Goal: Information Seeking & Learning: Understand process/instructions

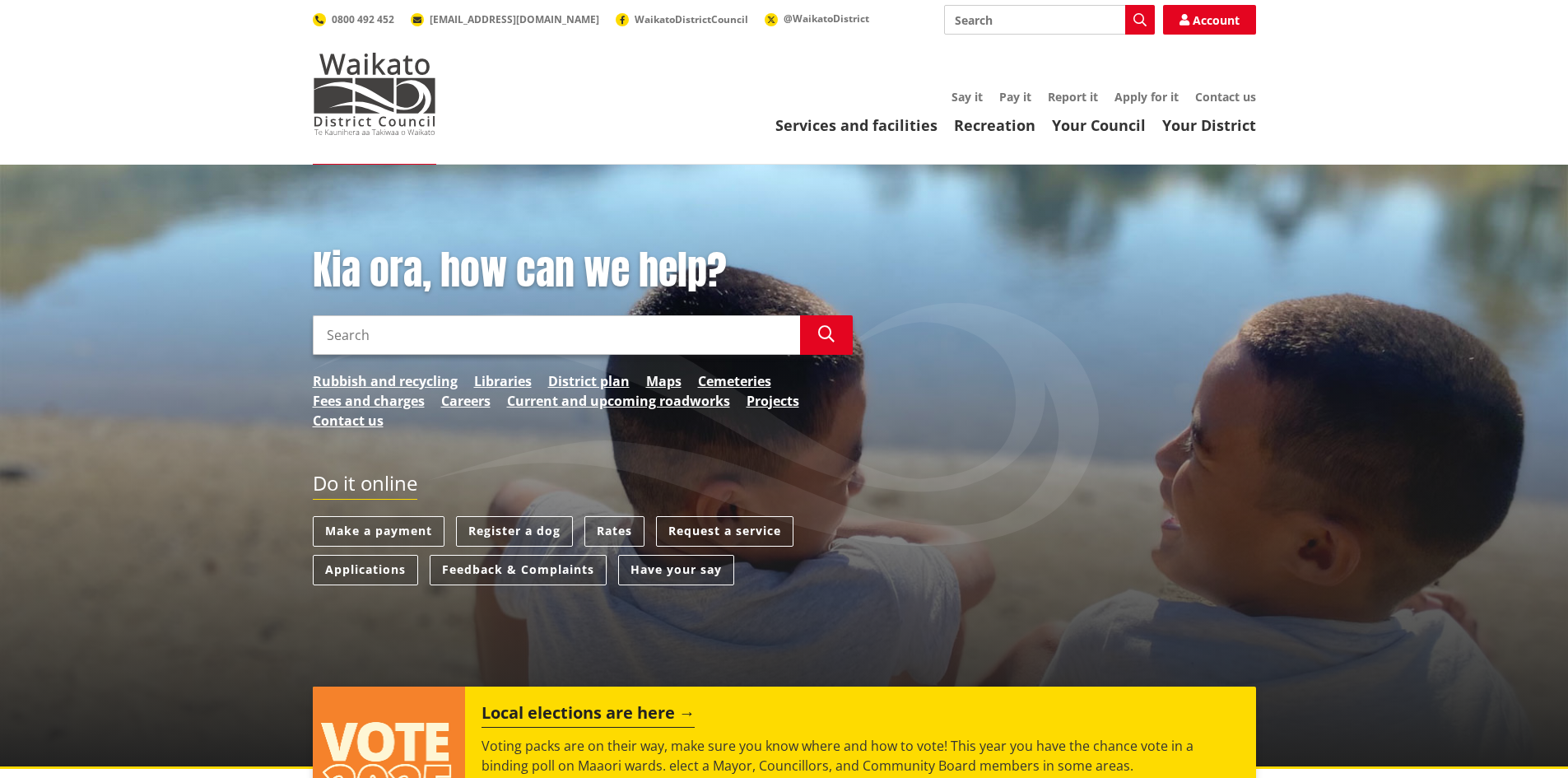
click at [560, 383] on link "District plan" at bounding box center [589, 381] width 82 height 20
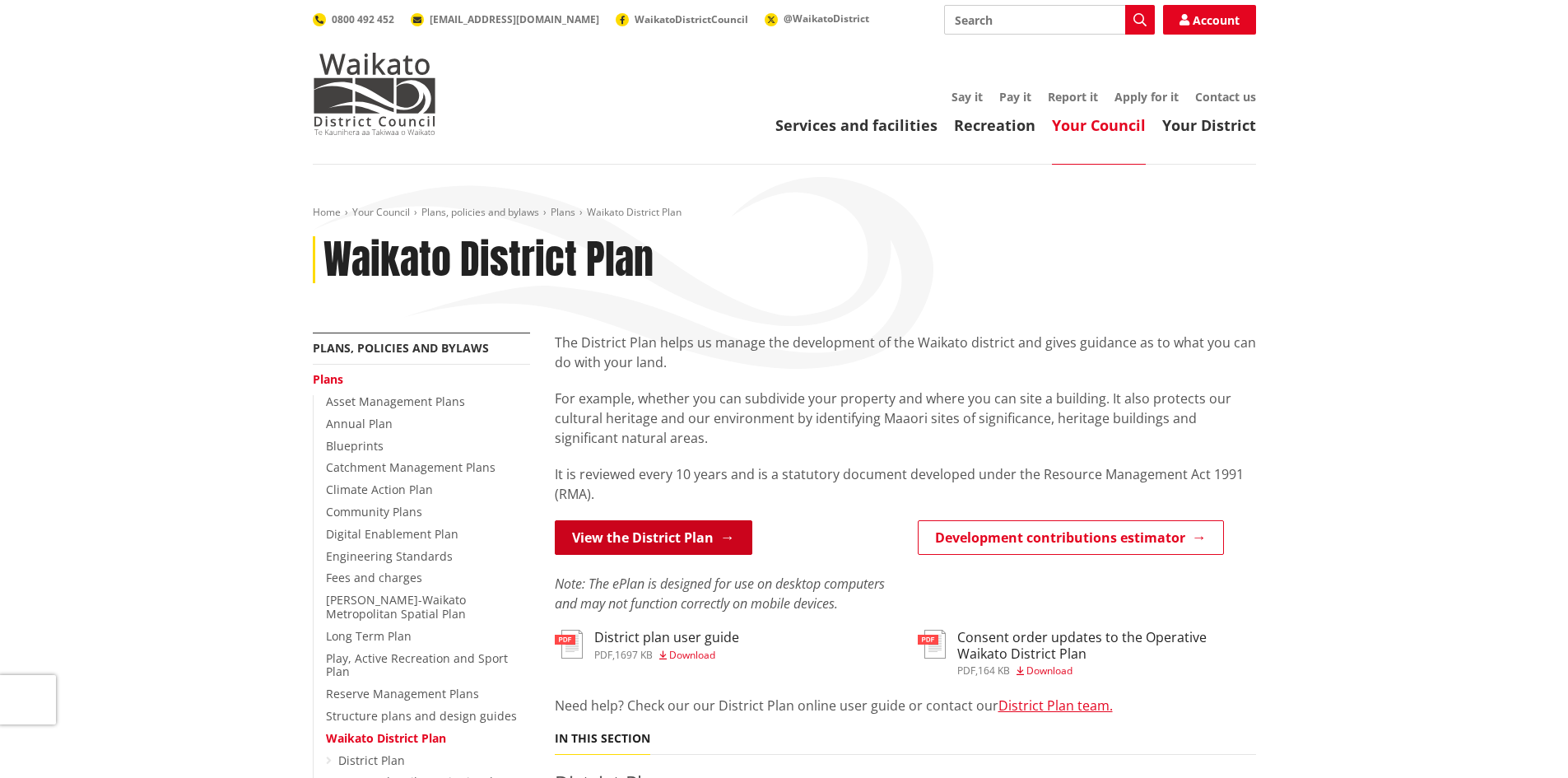
click at [639, 537] on link "View the District Plan" at bounding box center [653, 538] width 198 height 35
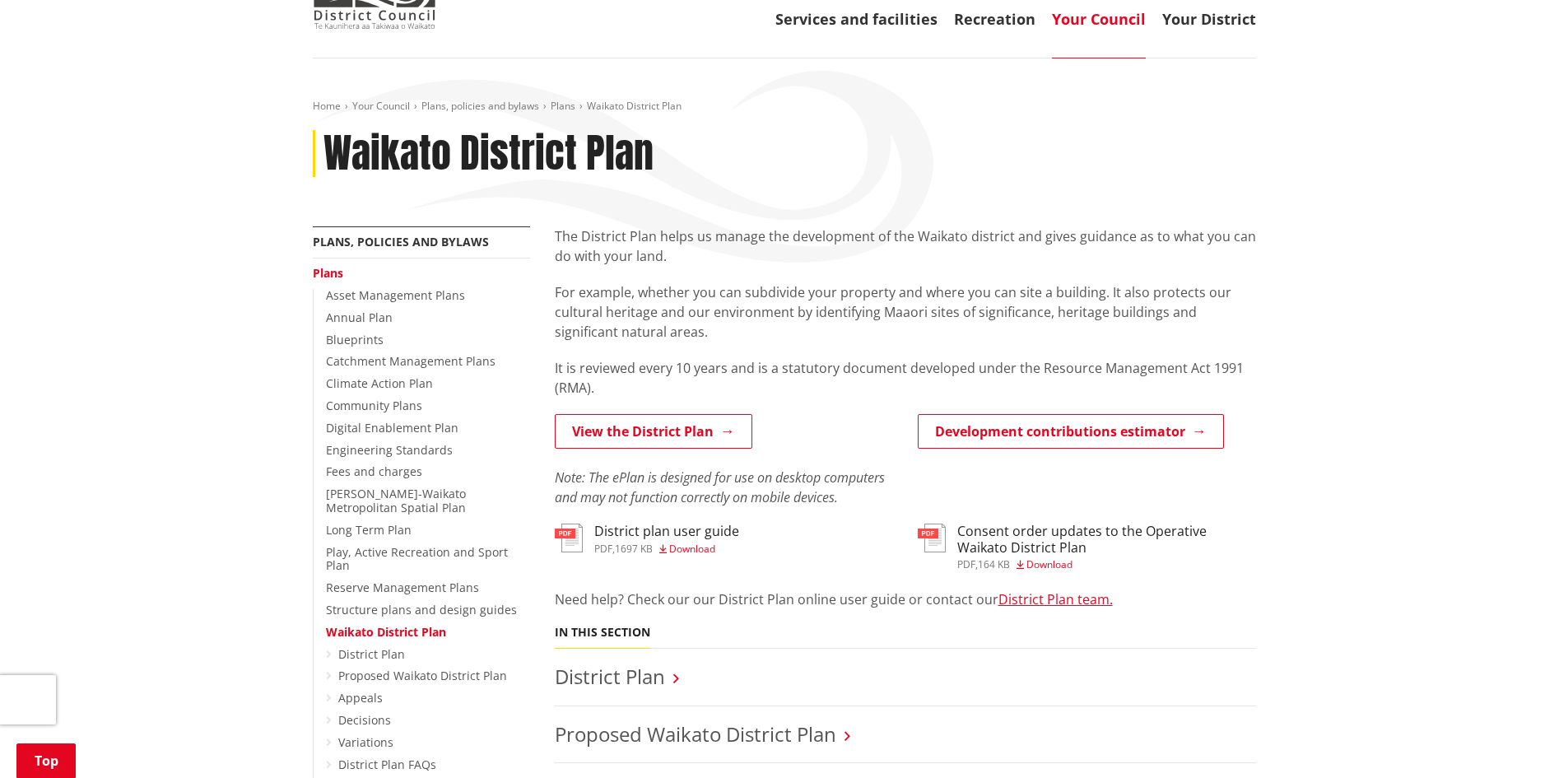
scroll to position [330, 0]
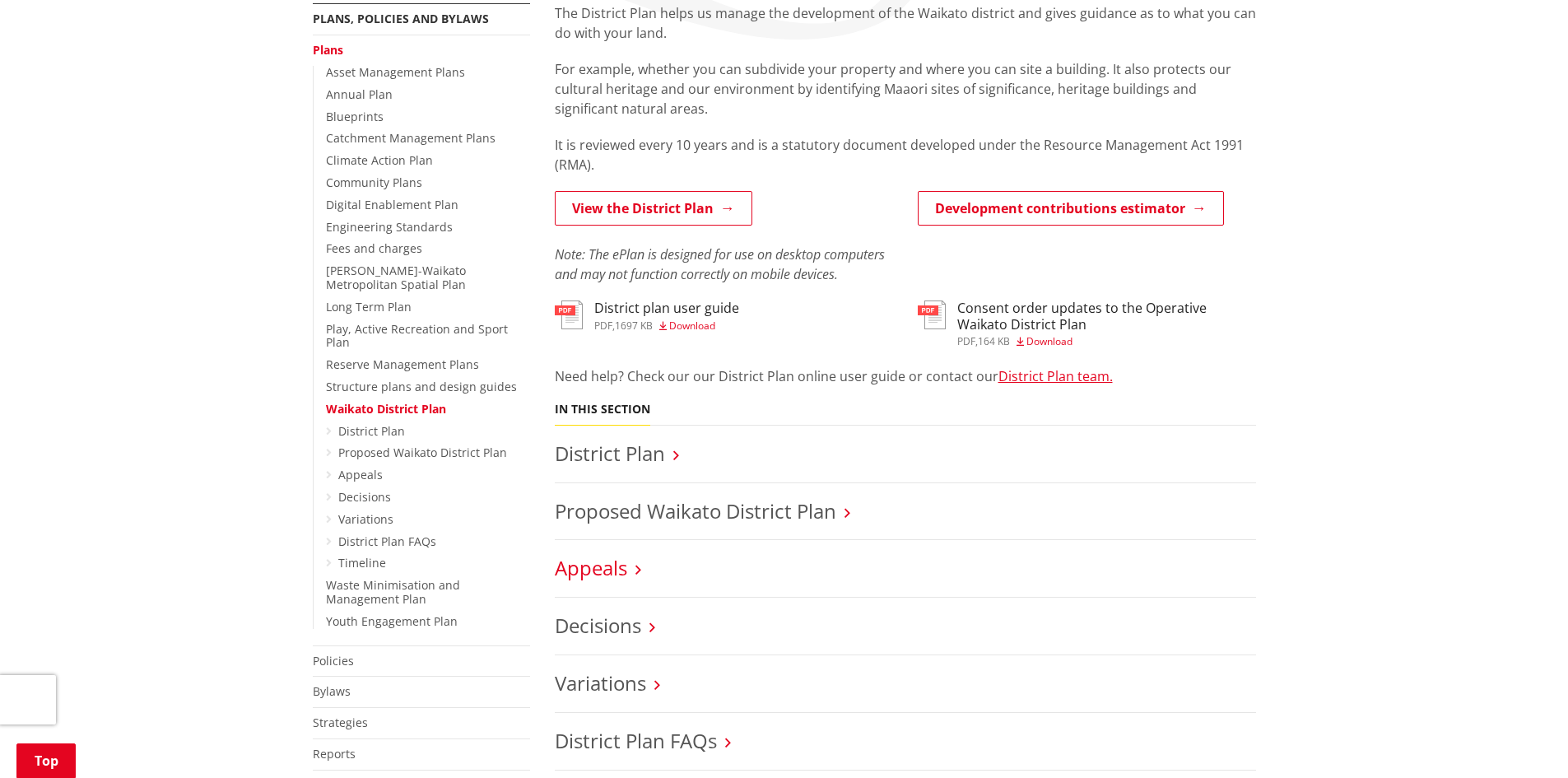
click at [583, 563] on link "Appeals" at bounding box center [590, 568] width 72 height 27
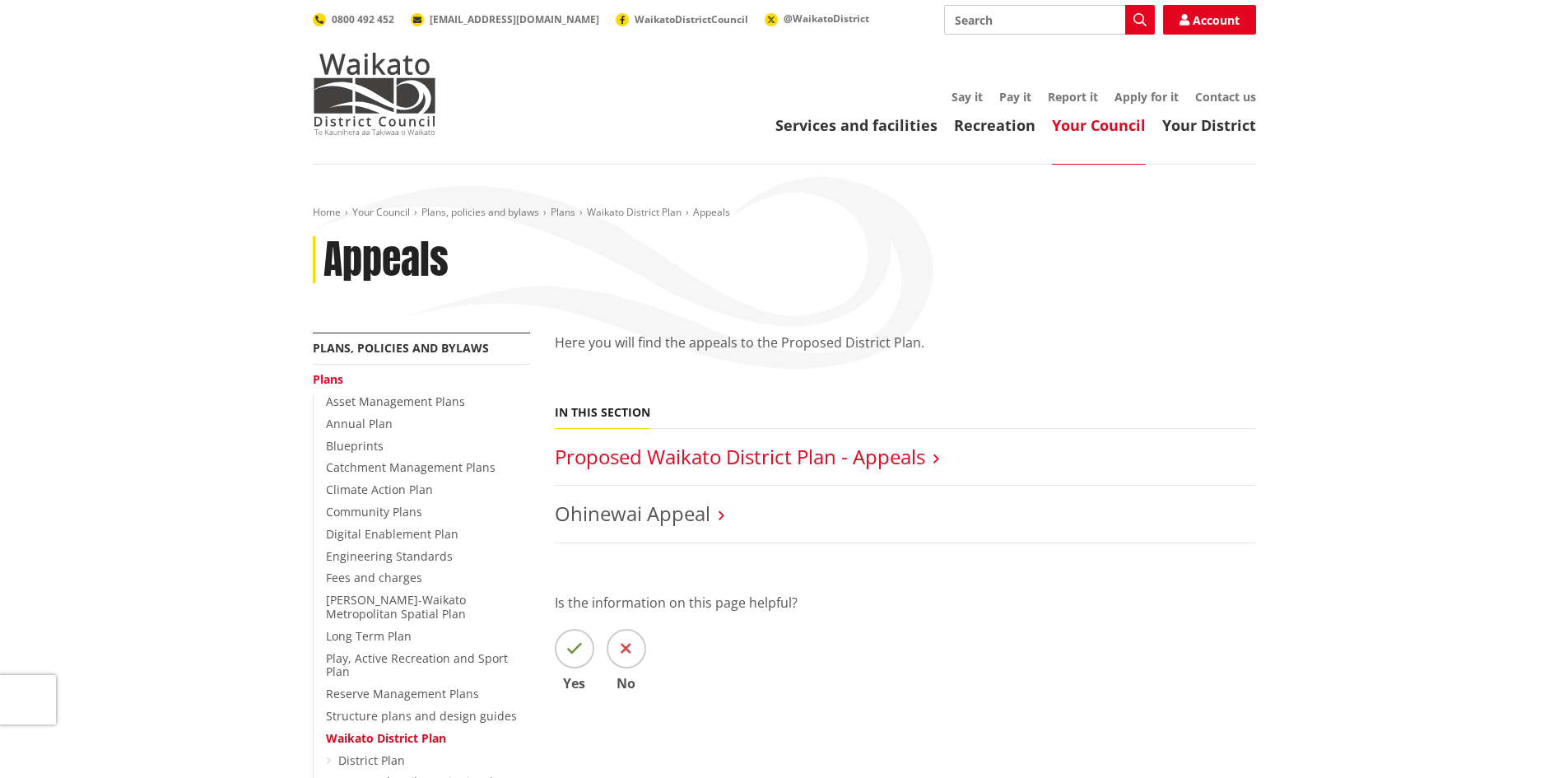
click at [688, 453] on link "Proposed Waikato District Plan - Appeals" at bounding box center [739, 457] width 370 height 27
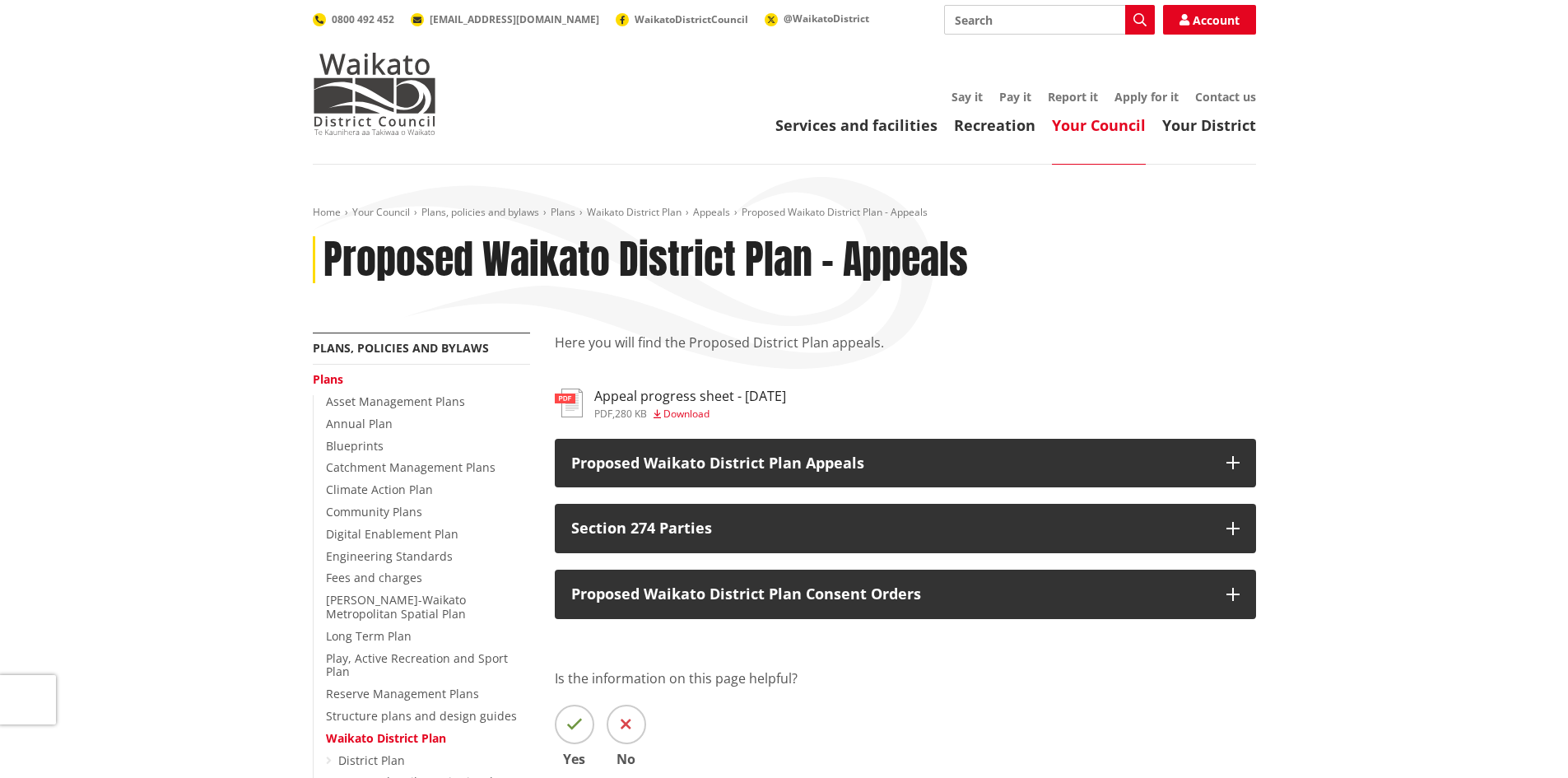
click at [707, 590] on p "Proposed Waikato District Plan Consent Orders" at bounding box center [891, 594] width 639 height 16
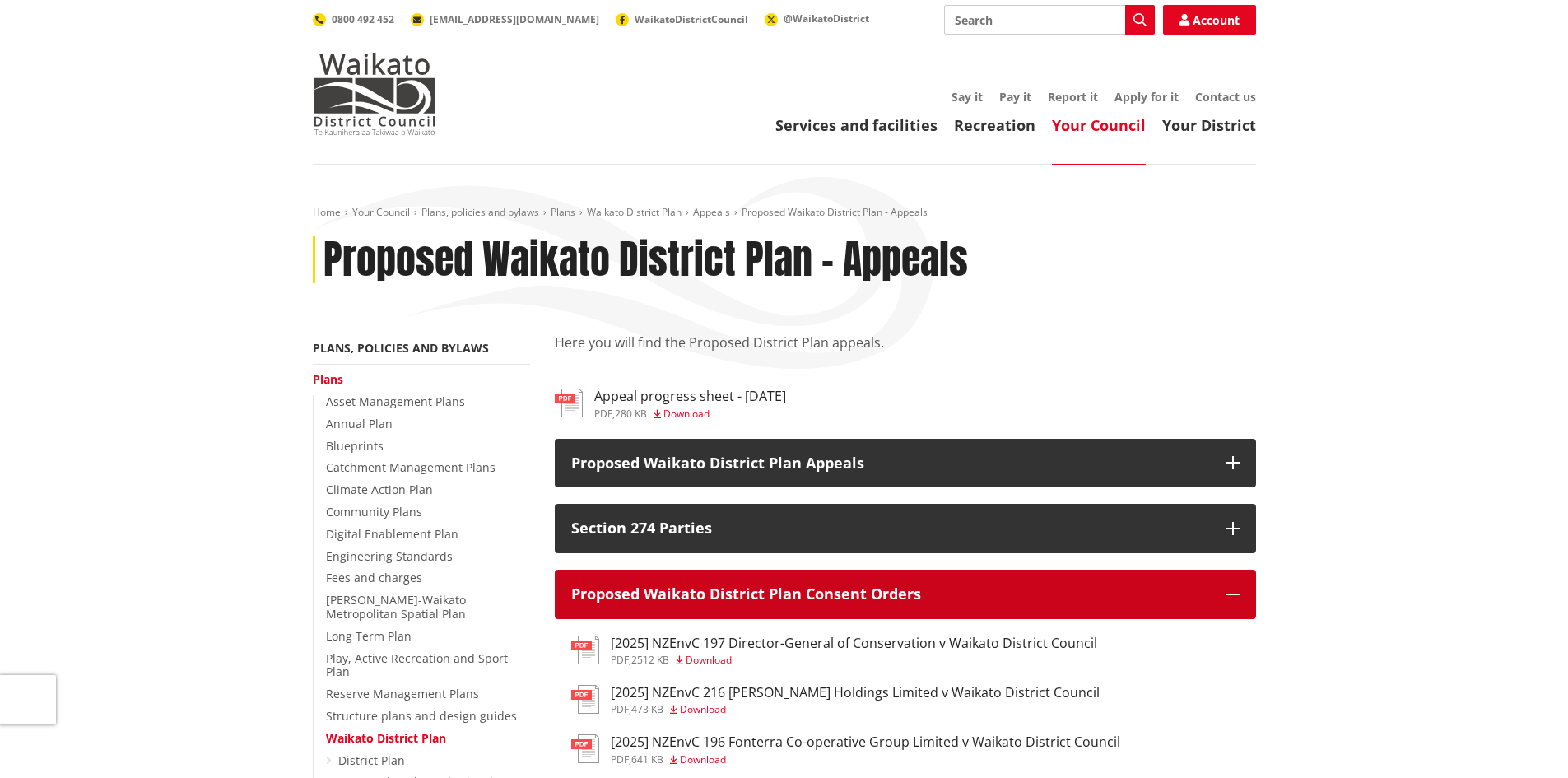
click at [710, 586] on p "Proposed Waikato District Plan Consent Orders" at bounding box center [891, 594] width 639 height 16
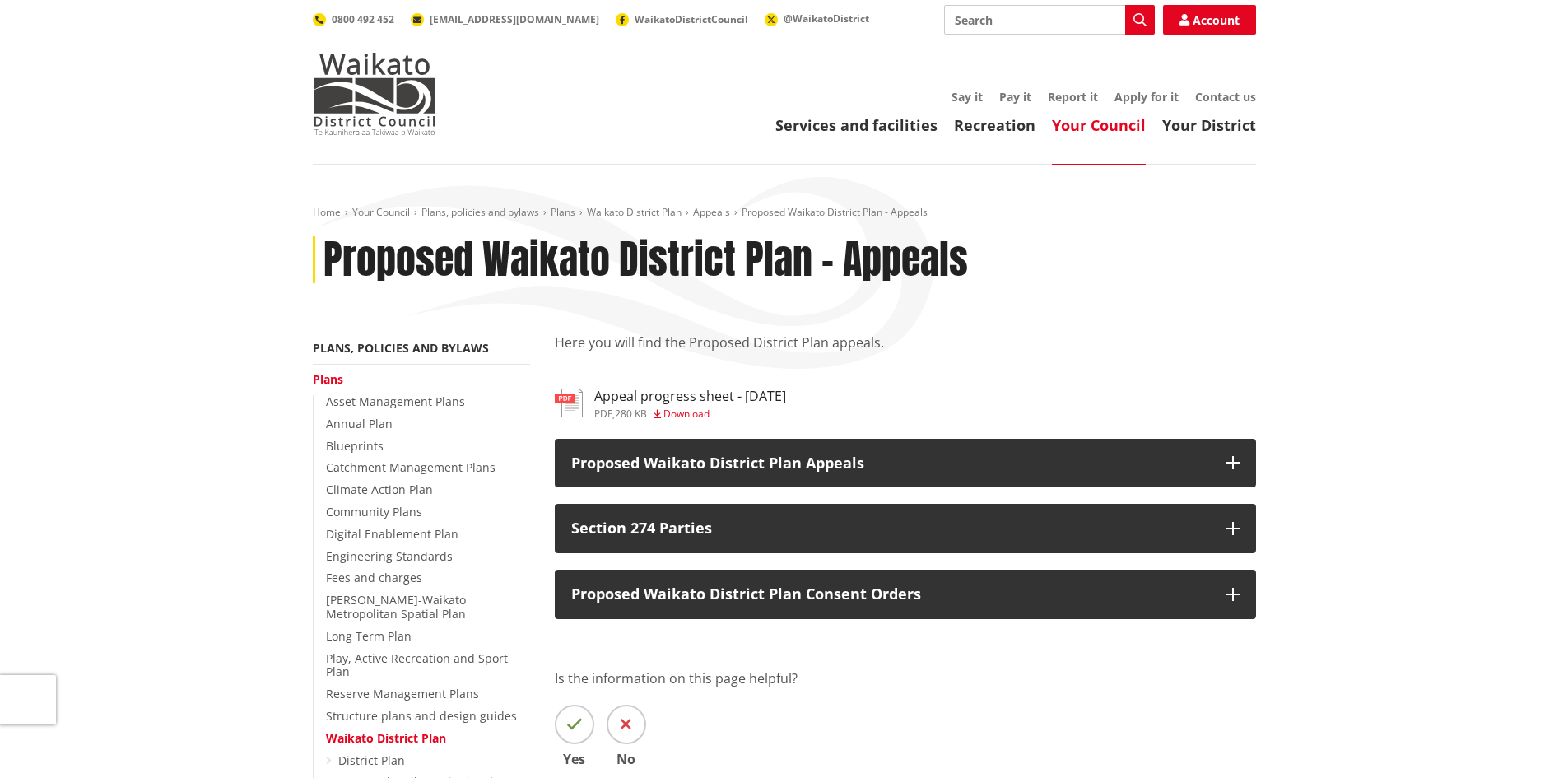
click at [991, 20] on input "Search" at bounding box center [1048, 20] width 210 height 30
type input "Fast Track"
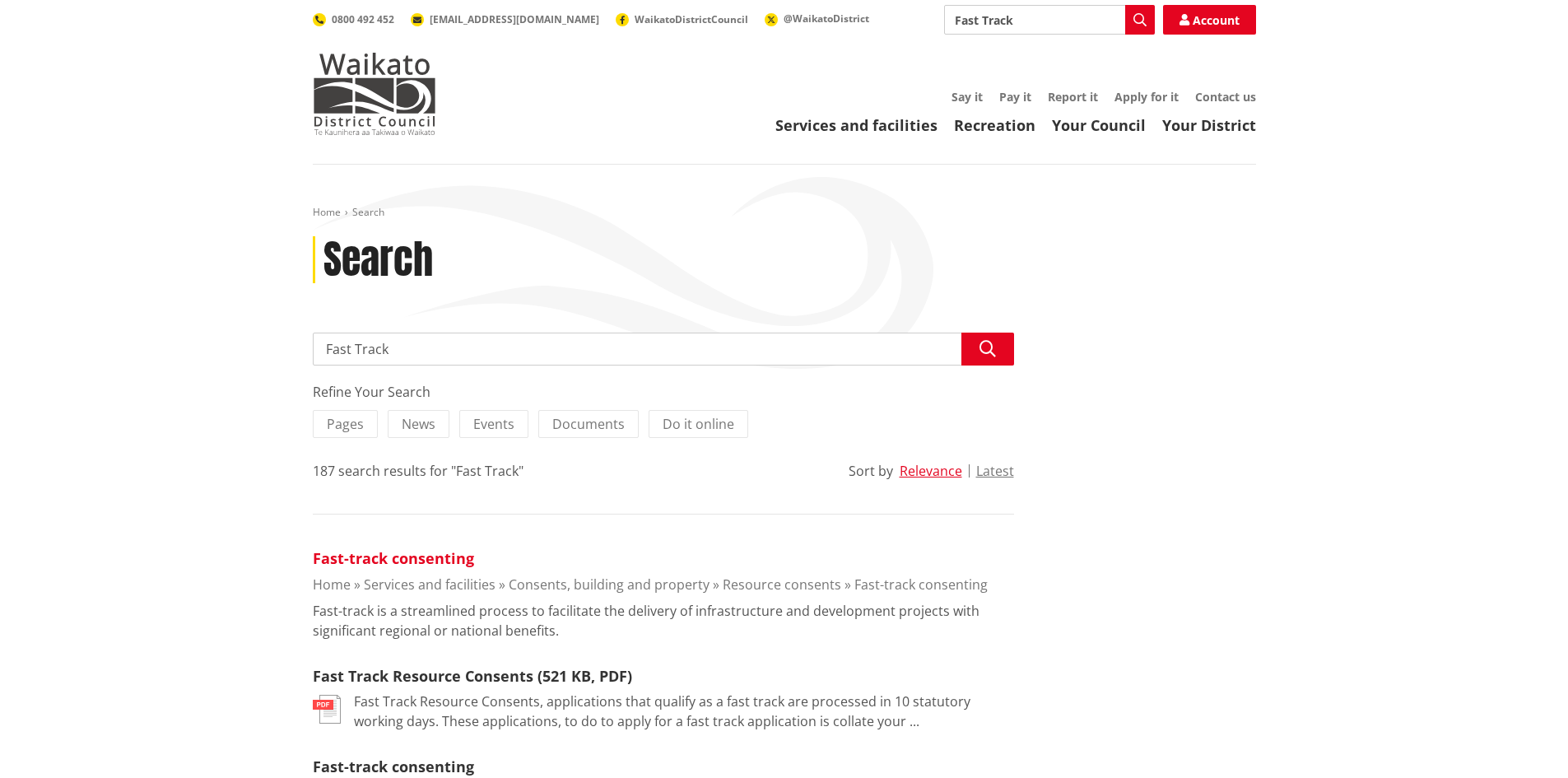
click at [438, 562] on link "Fast-track consenting" at bounding box center [393, 558] width 161 height 20
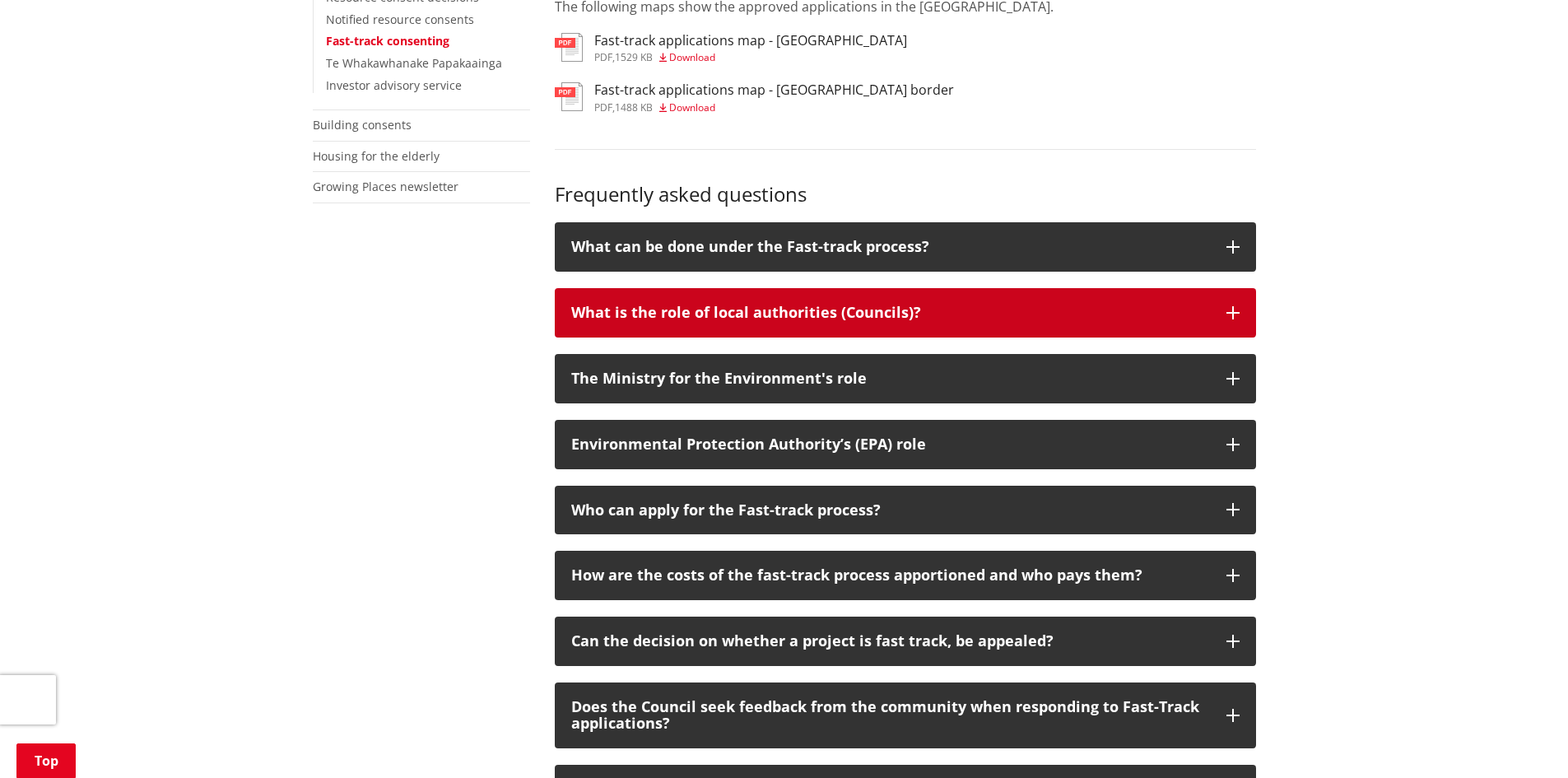
scroll to position [494, 0]
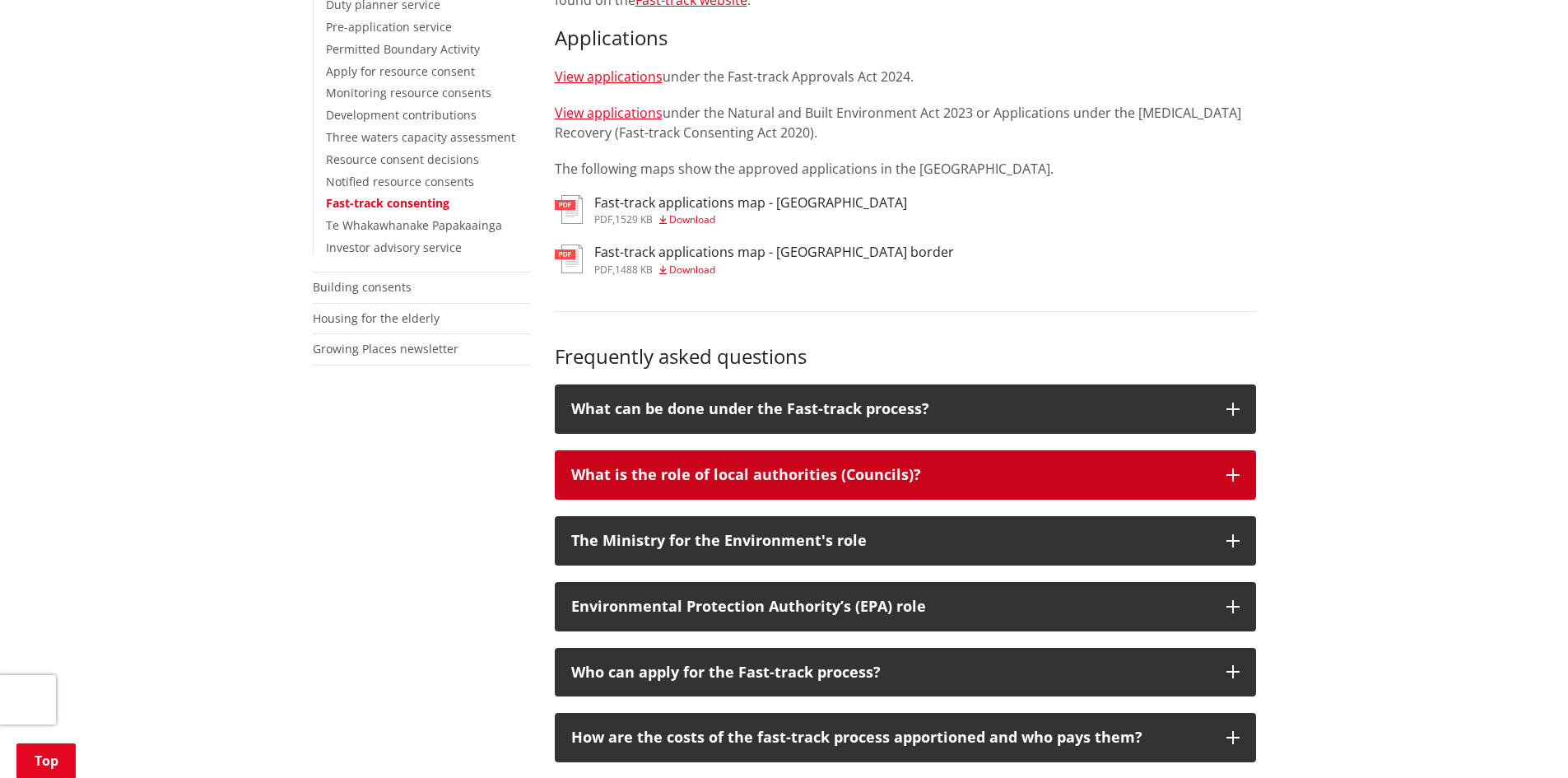
click at [1229, 469] on button "What is the role of local authorities (Councils)?" at bounding box center [905, 475] width 701 height 49
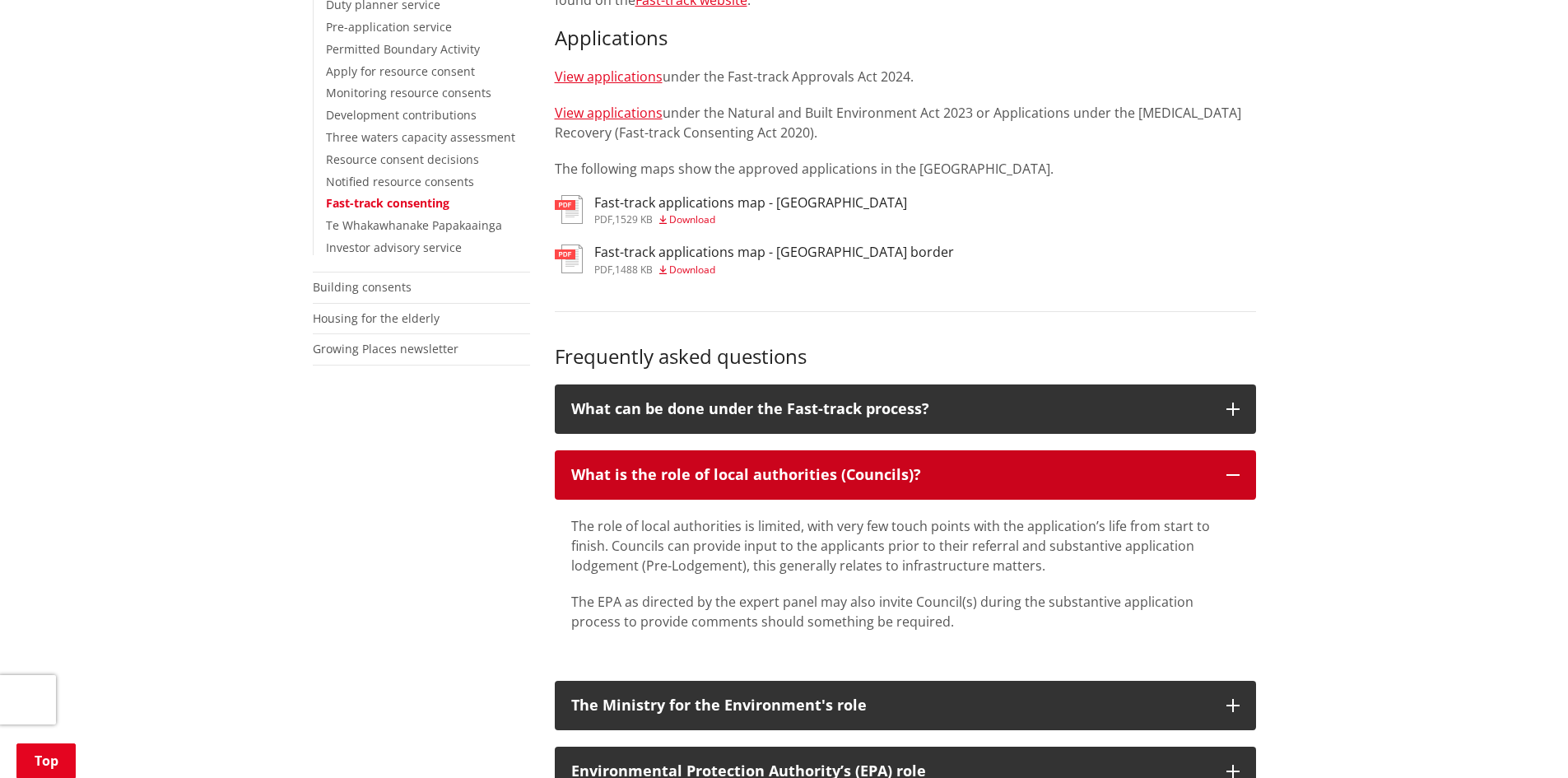
click at [1224, 476] on button "What is the role of local authorities (Councils)?" at bounding box center [905, 475] width 701 height 49
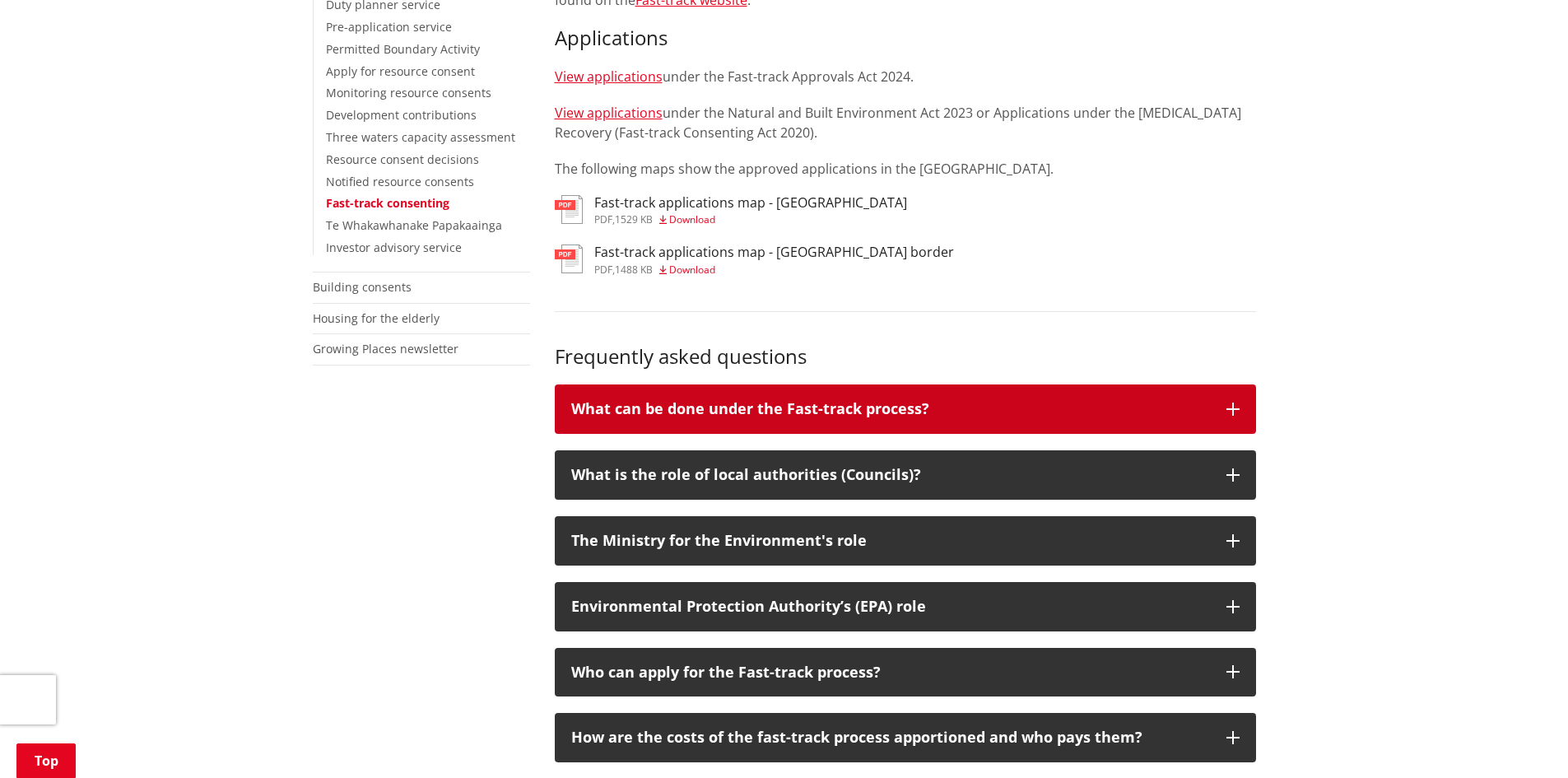
click at [1230, 410] on icon "button" at bounding box center [1232, 409] width 13 height 13
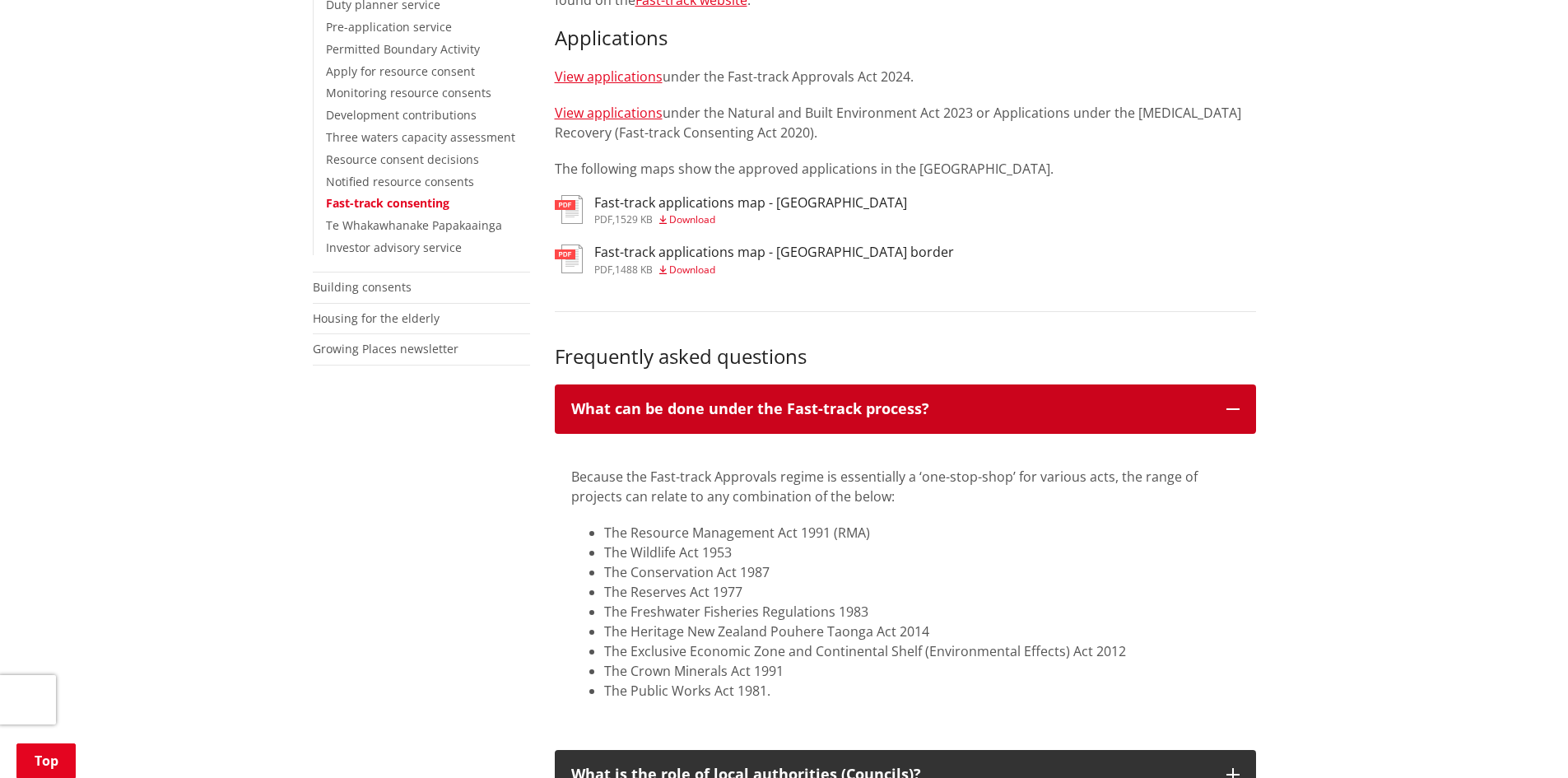
click at [1230, 409] on icon "button" at bounding box center [1232, 409] width 13 height 13
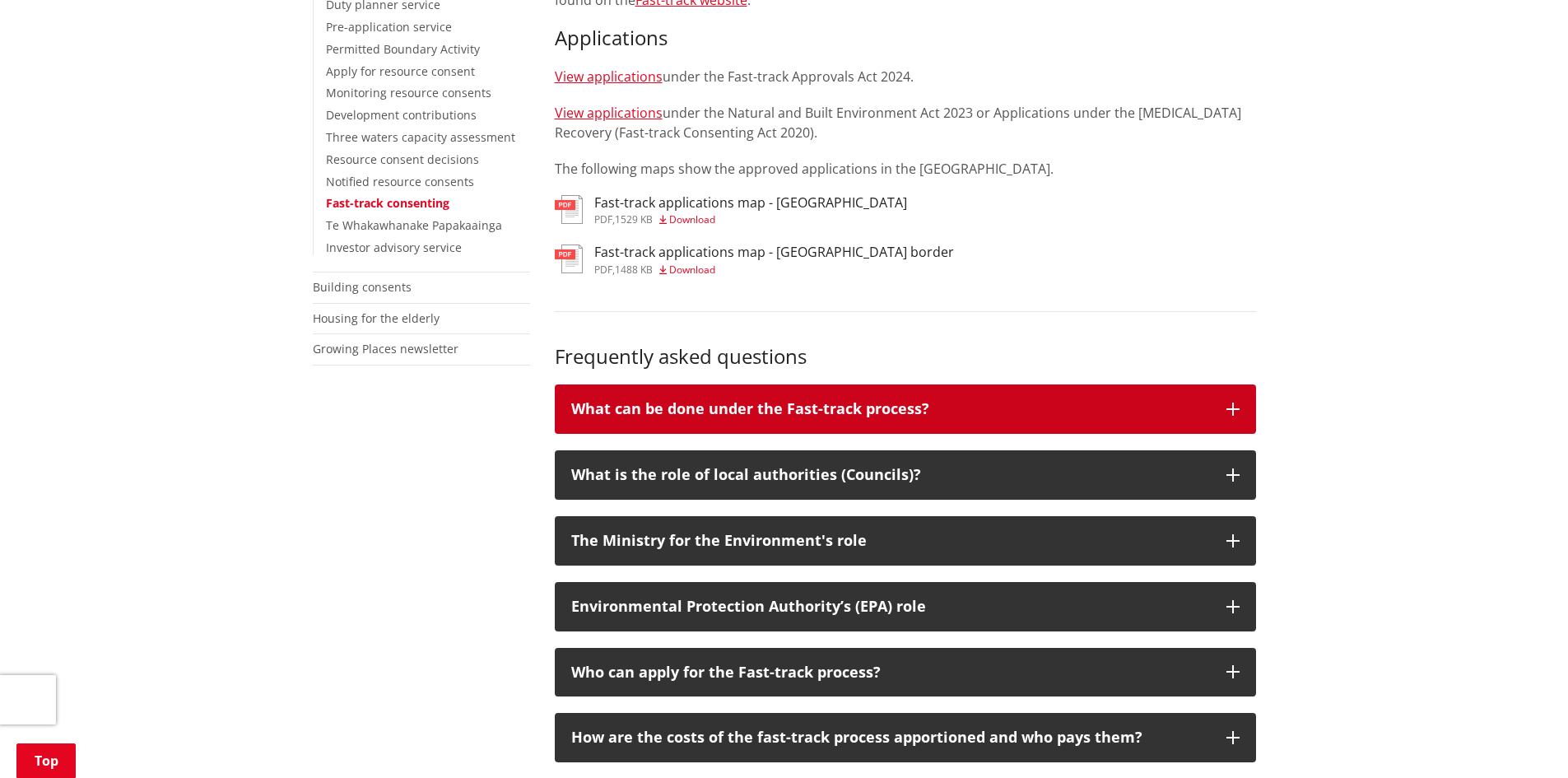
scroll to position [741, 0]
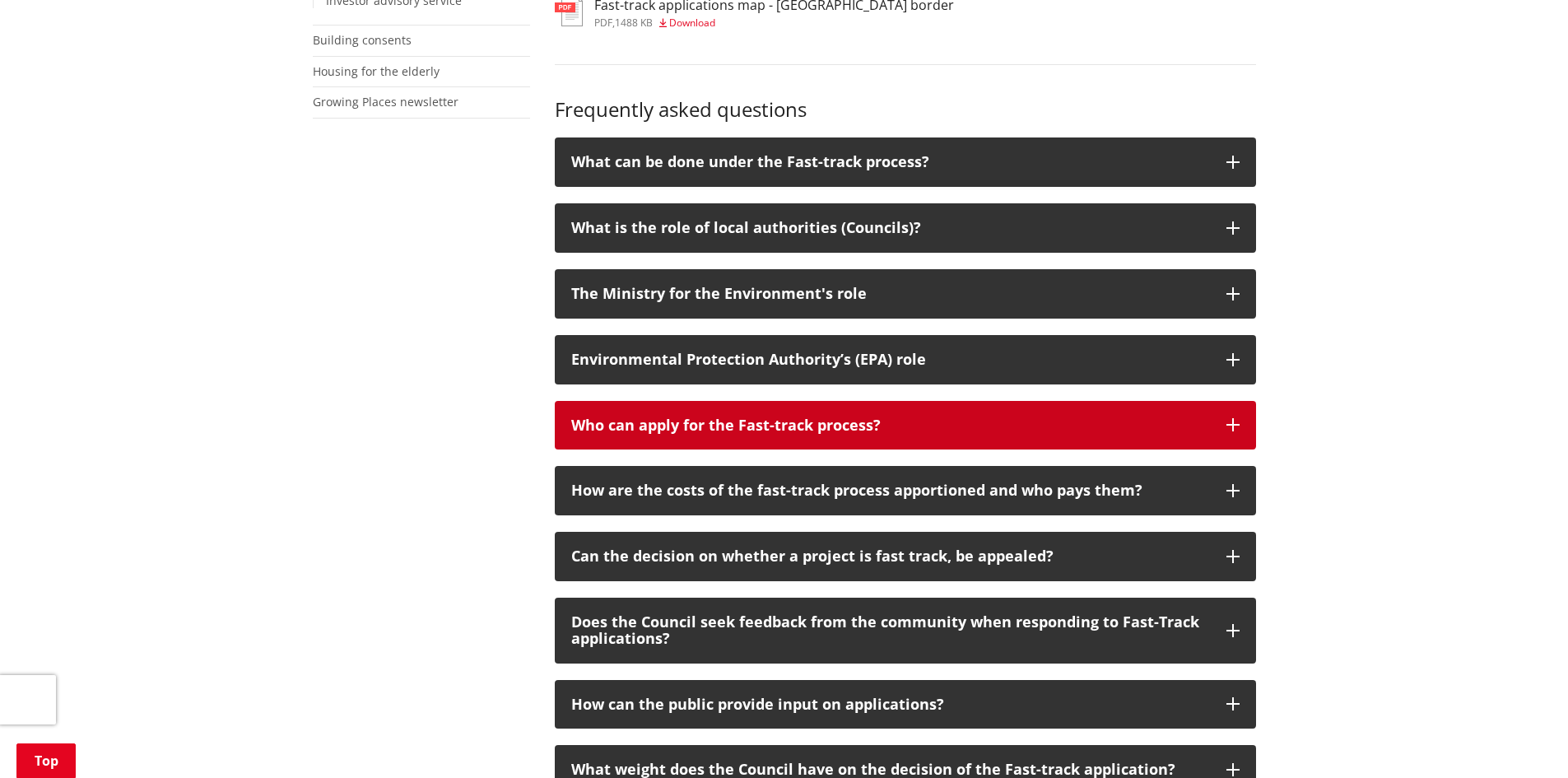
click at [1238, 415] on button "Who can apply for the Fast-track process?" at bounding box center [905, 426] width 701 height 49
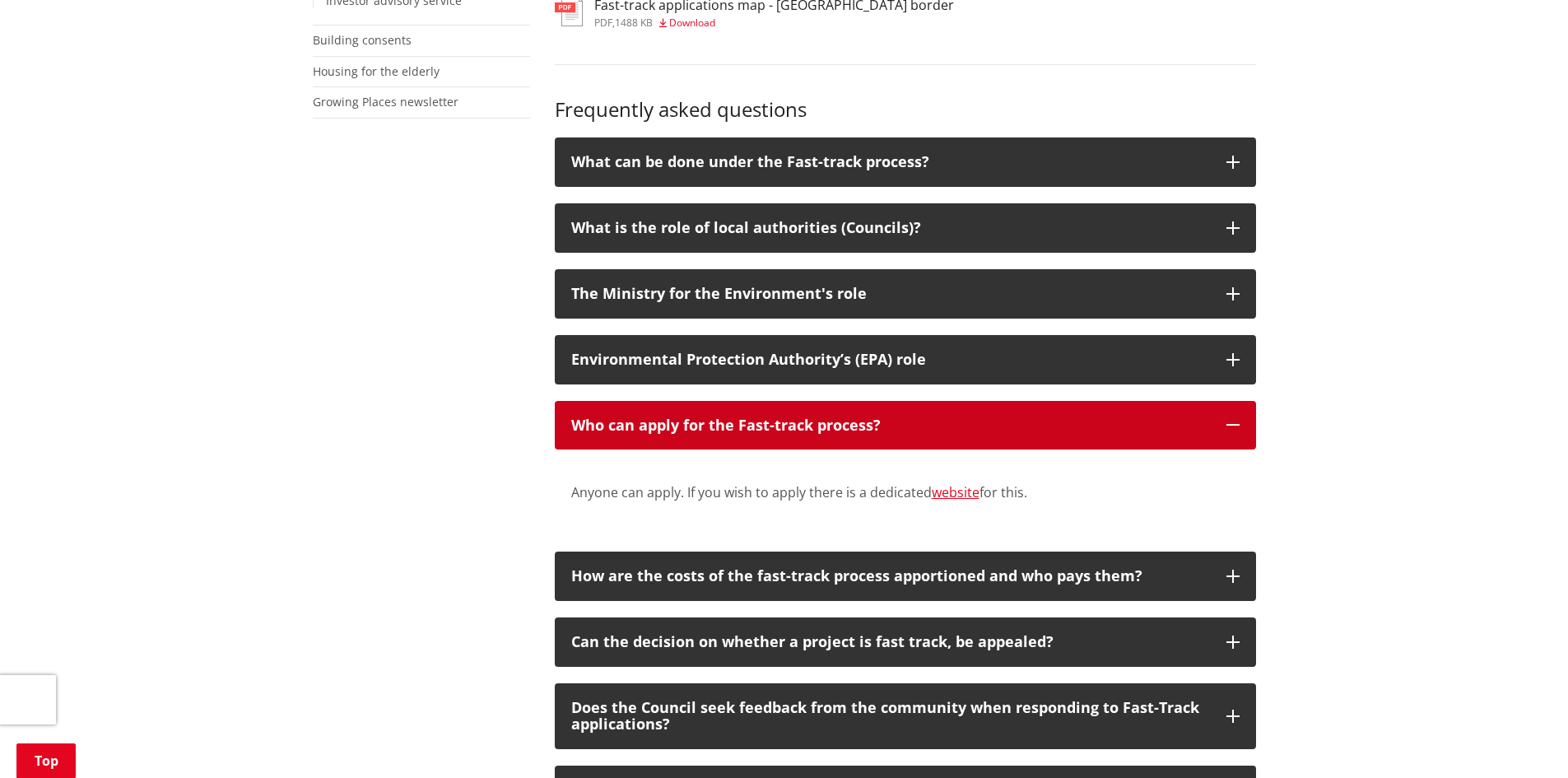
click at [1237, 414] on button "Who can apply for the Fast-track process?" at bounding box center [905, 426] width 701 height 49
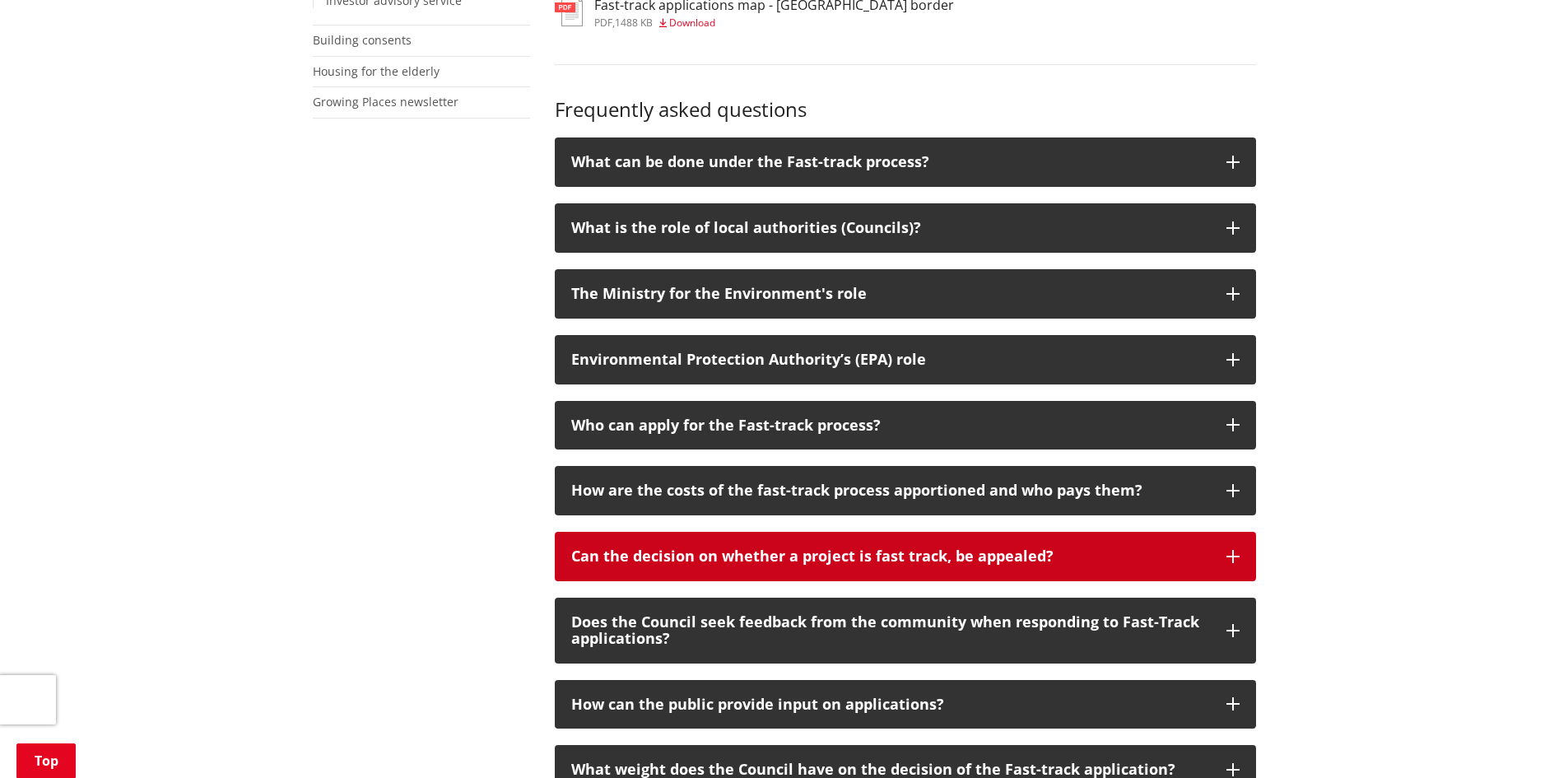
click at [1228, 554] on button "Can the decision on whether a project is fast track, be appealed?" at bounding box center [905, 556] width 701 height 49
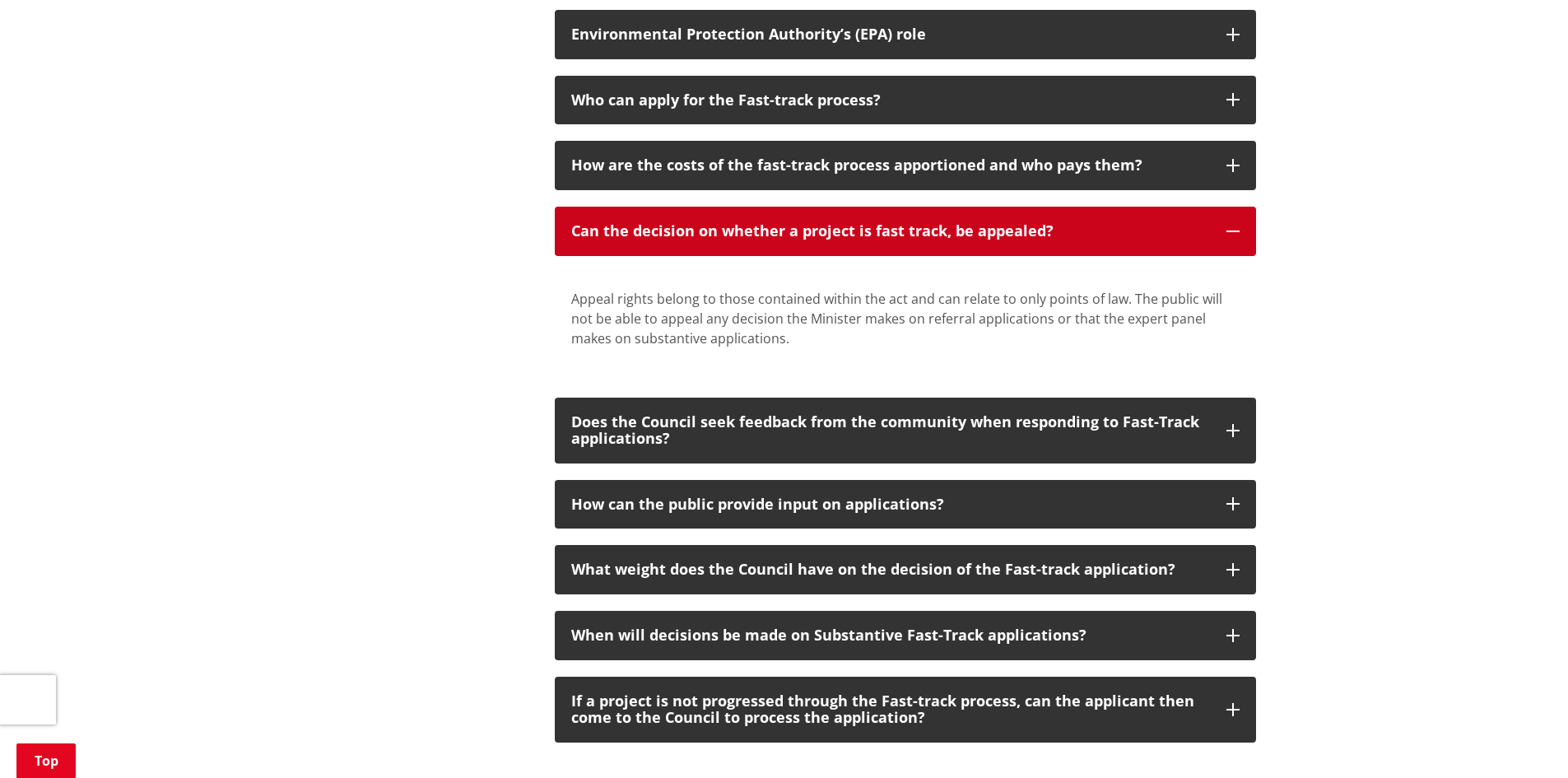
scroll to position [1070, 0]
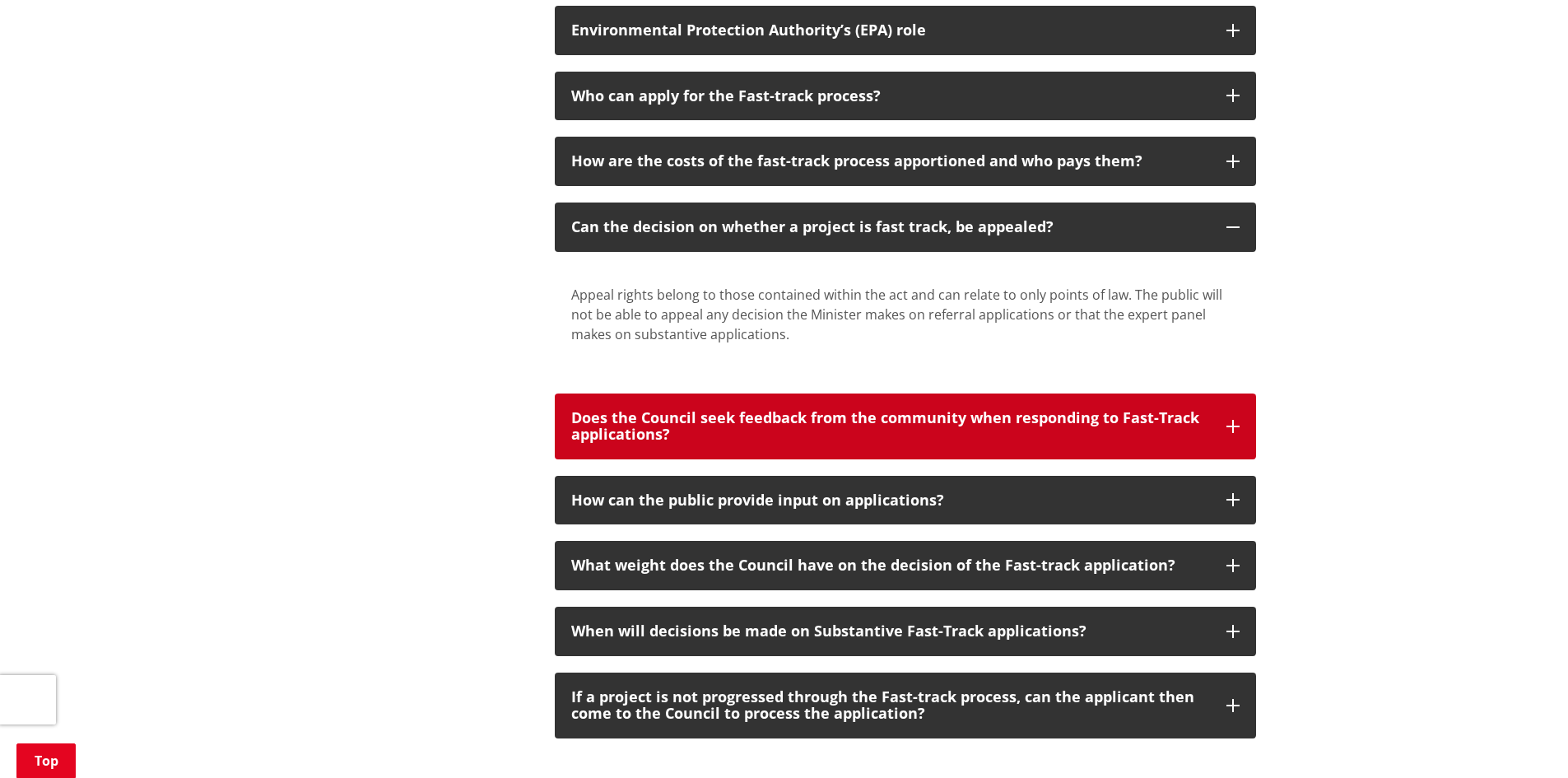
click at [1233, 425] on icon "button" at bounding box center [1232, 426] width 13 height 13
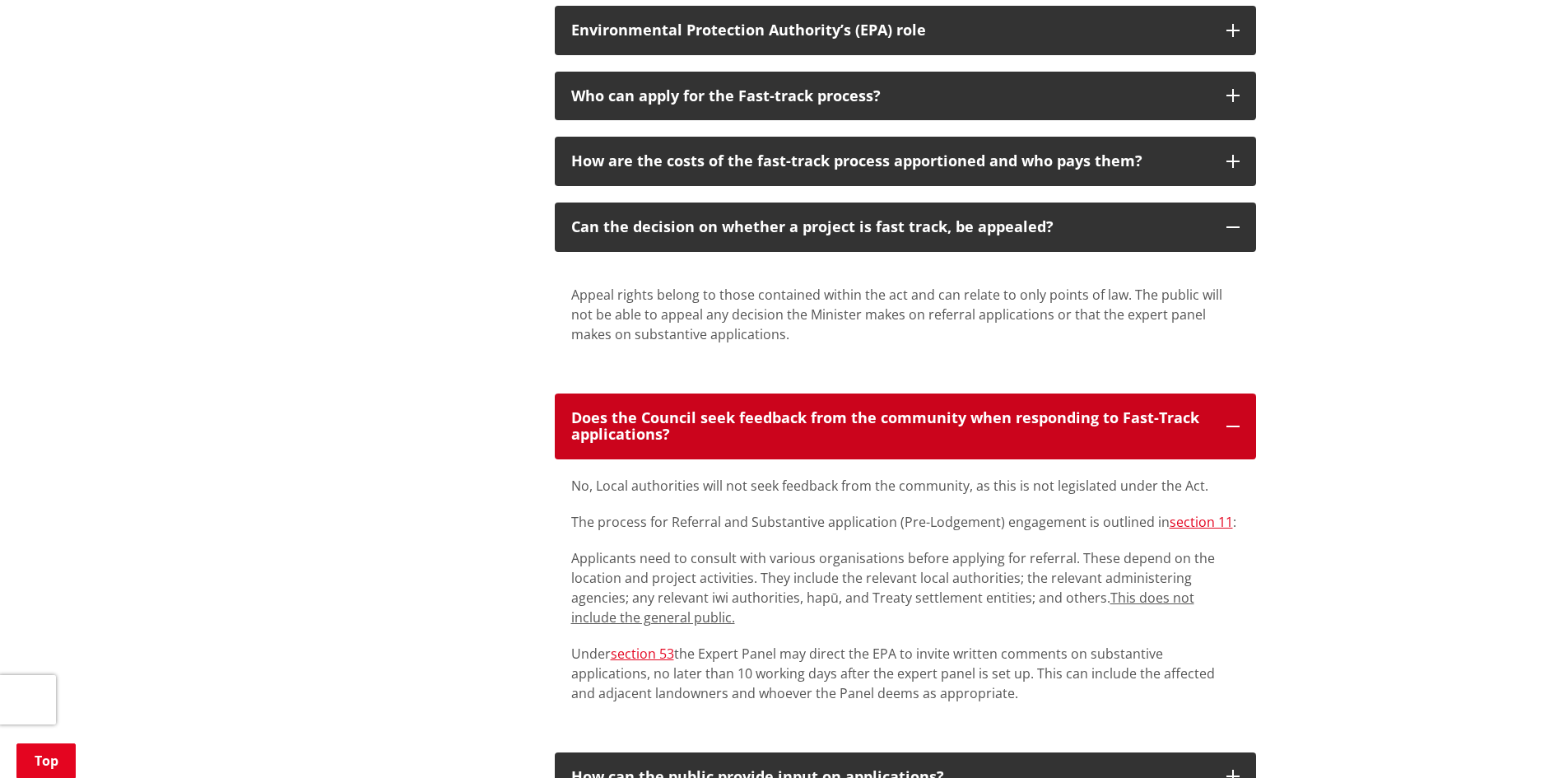
click at [1226, 426] on button "Does the Council seek feedback from the community when responding to Fast-Track…" at bounding box center [905, 426] width 701 height 66
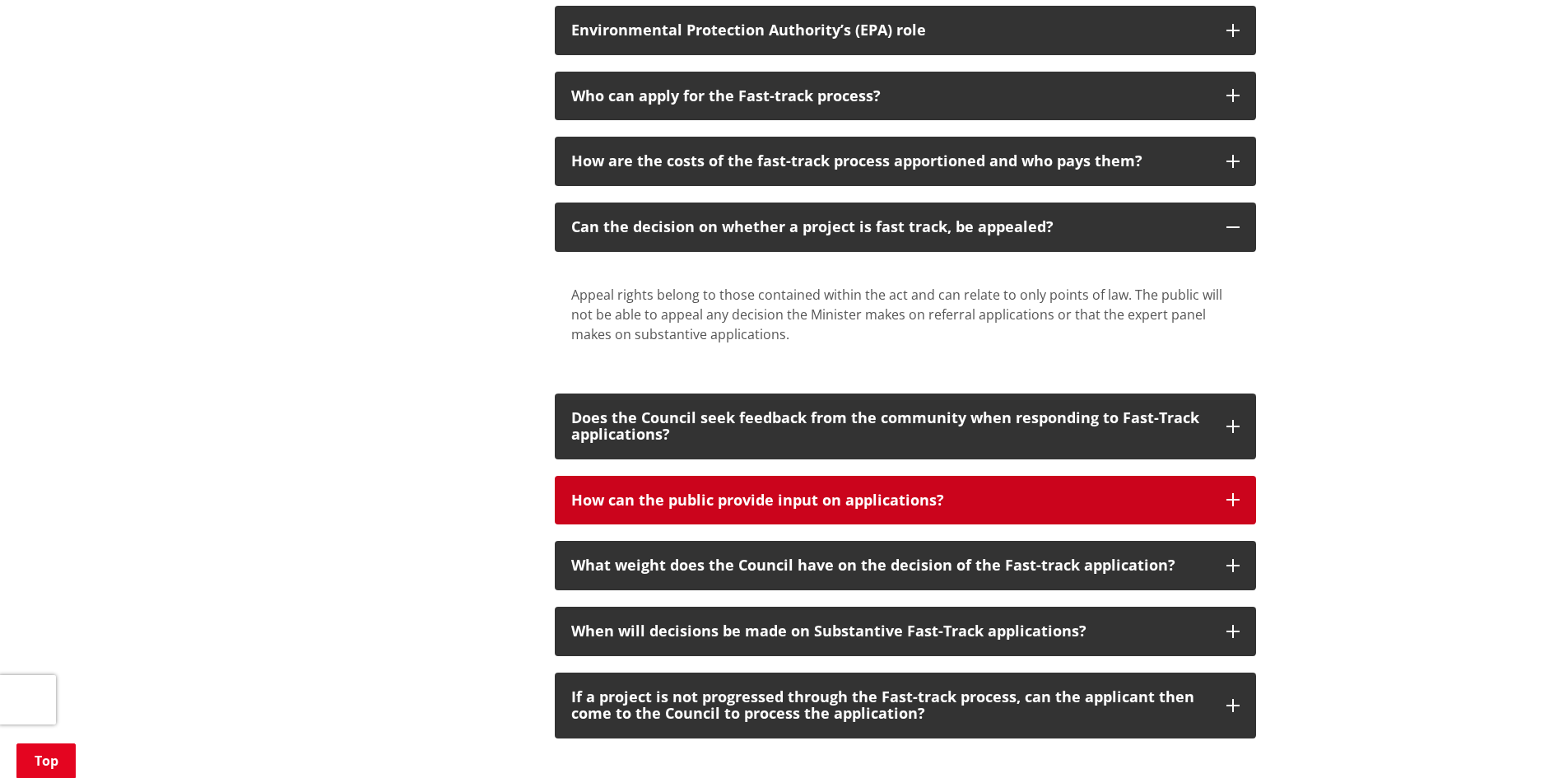
click at [1236, 498] on icon "button" at bounding box center [1232, 499] width 13 height 13
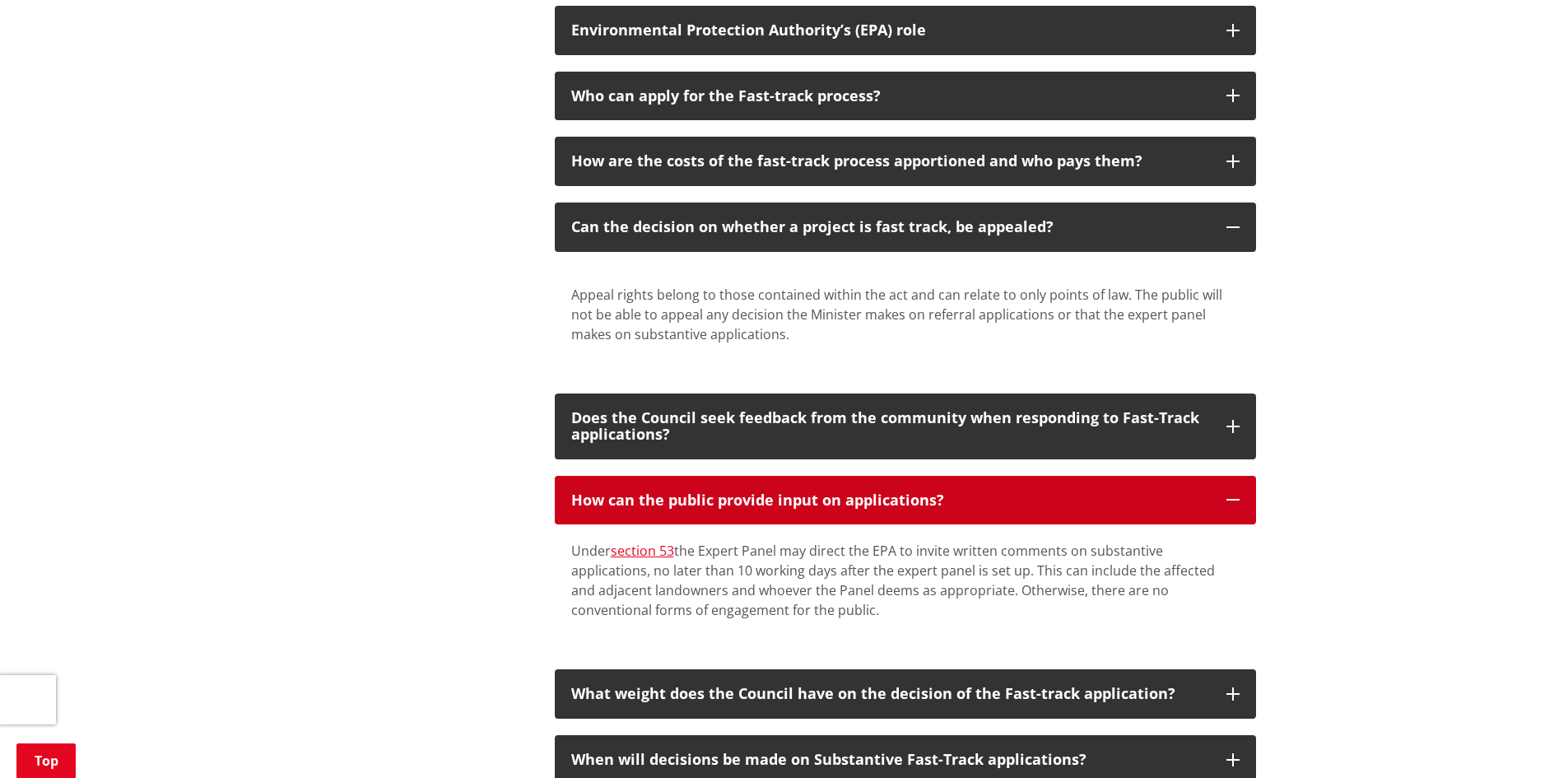
click at [1236, 498] on icon "button" at bounding box center [1232, 499] width 13 height 13
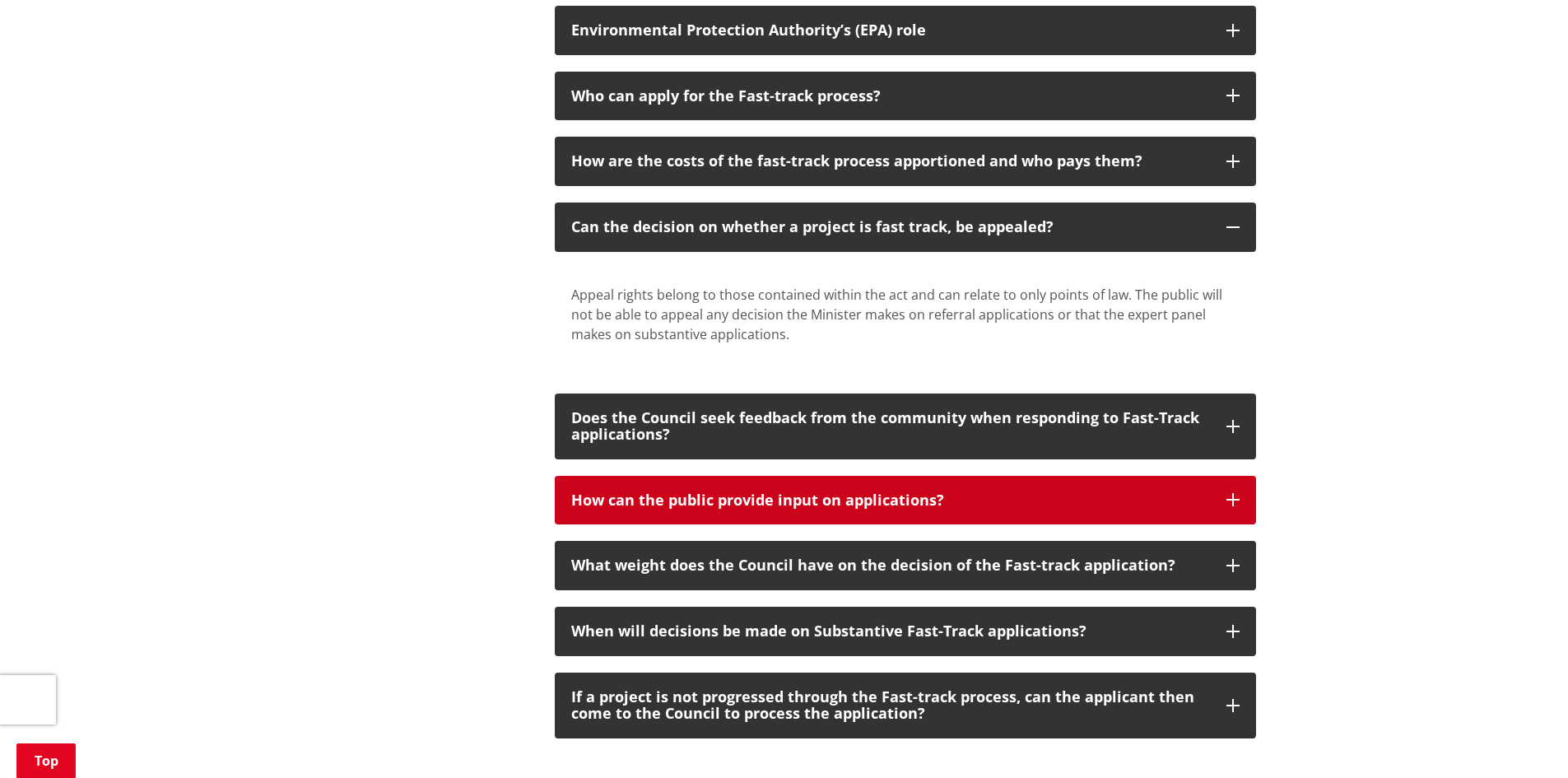
click at [1240, 498] on button "How can the public provide input on applications?" at bounding box center [905, 501] width 701 height 49
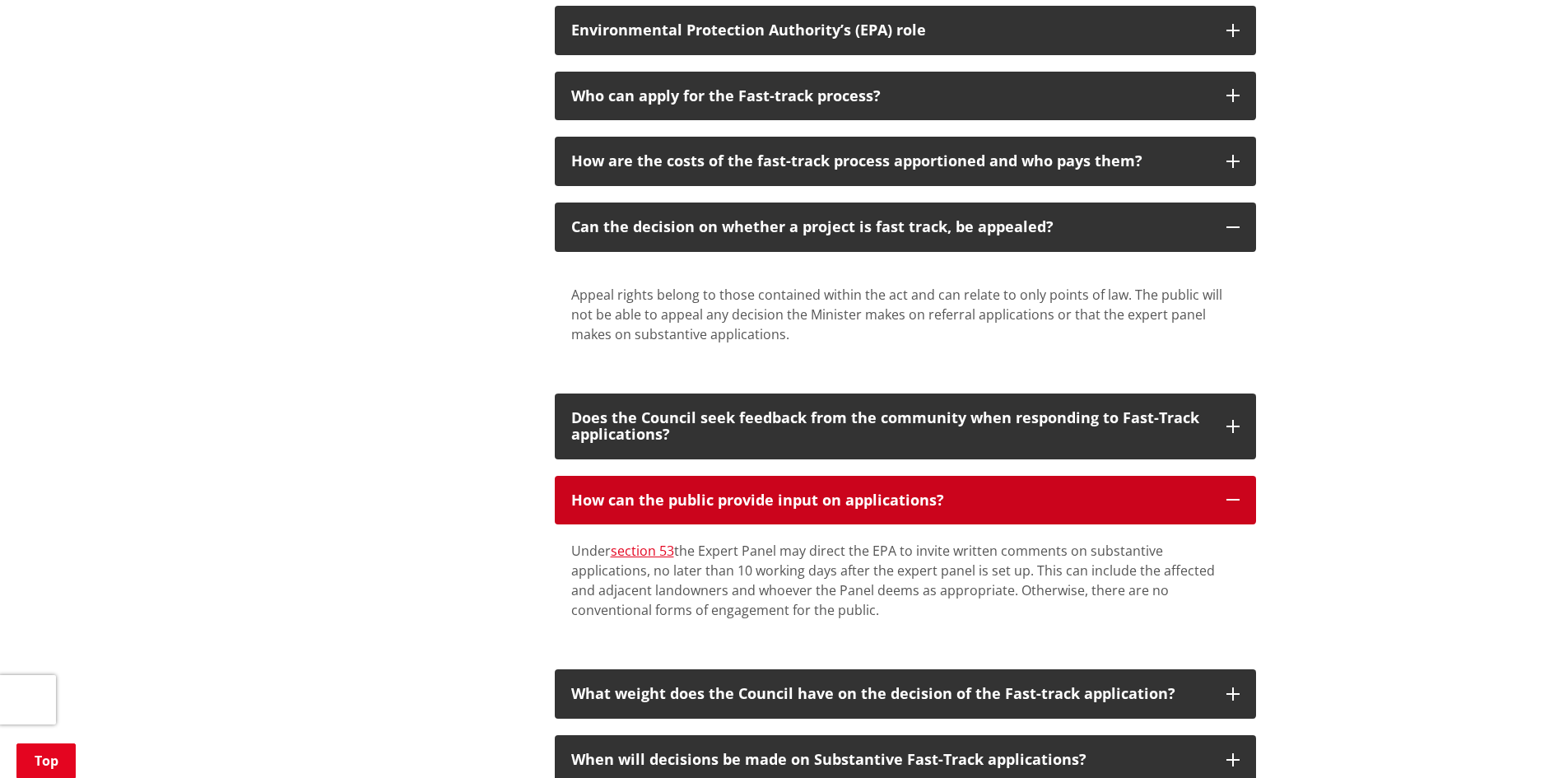
click at [1237, 500] on button "How can the public provide input on applications?" at bounding box center [905, 501] width 701 height 49
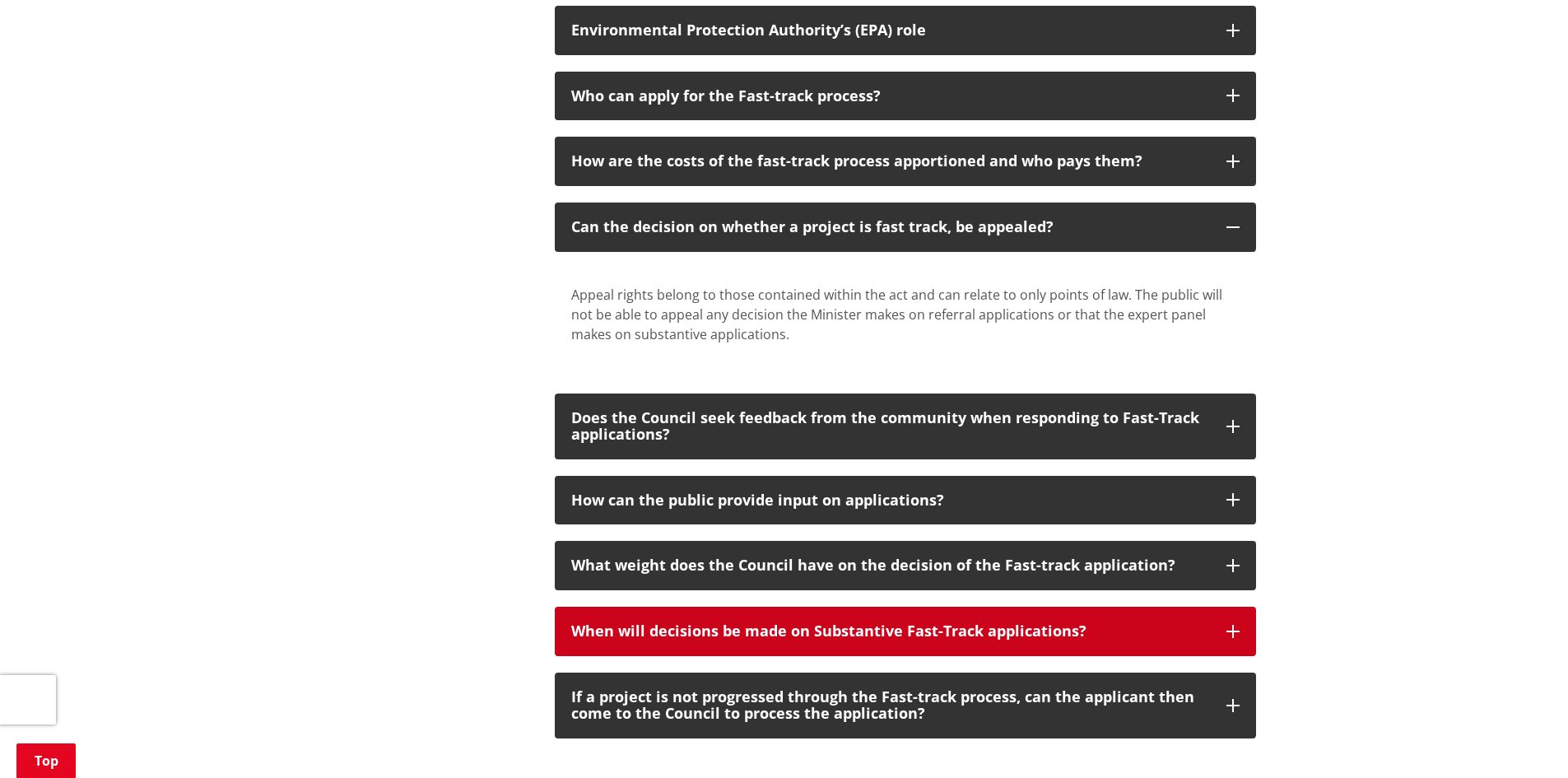
click at [1227, 627] on icon "button" at bounding box center [1232, 631] width 13 height 13
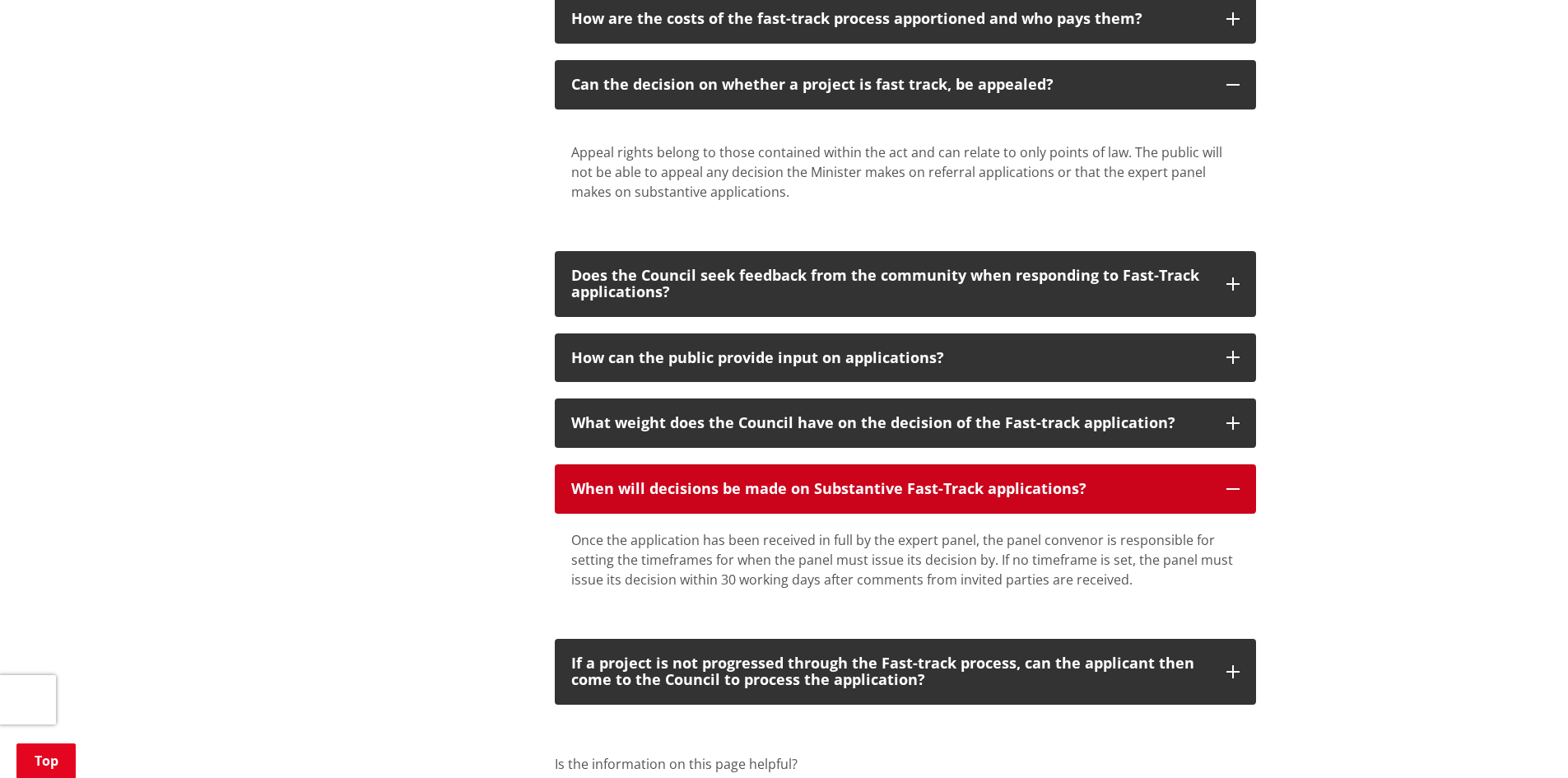
scroll to position [1236, 0]
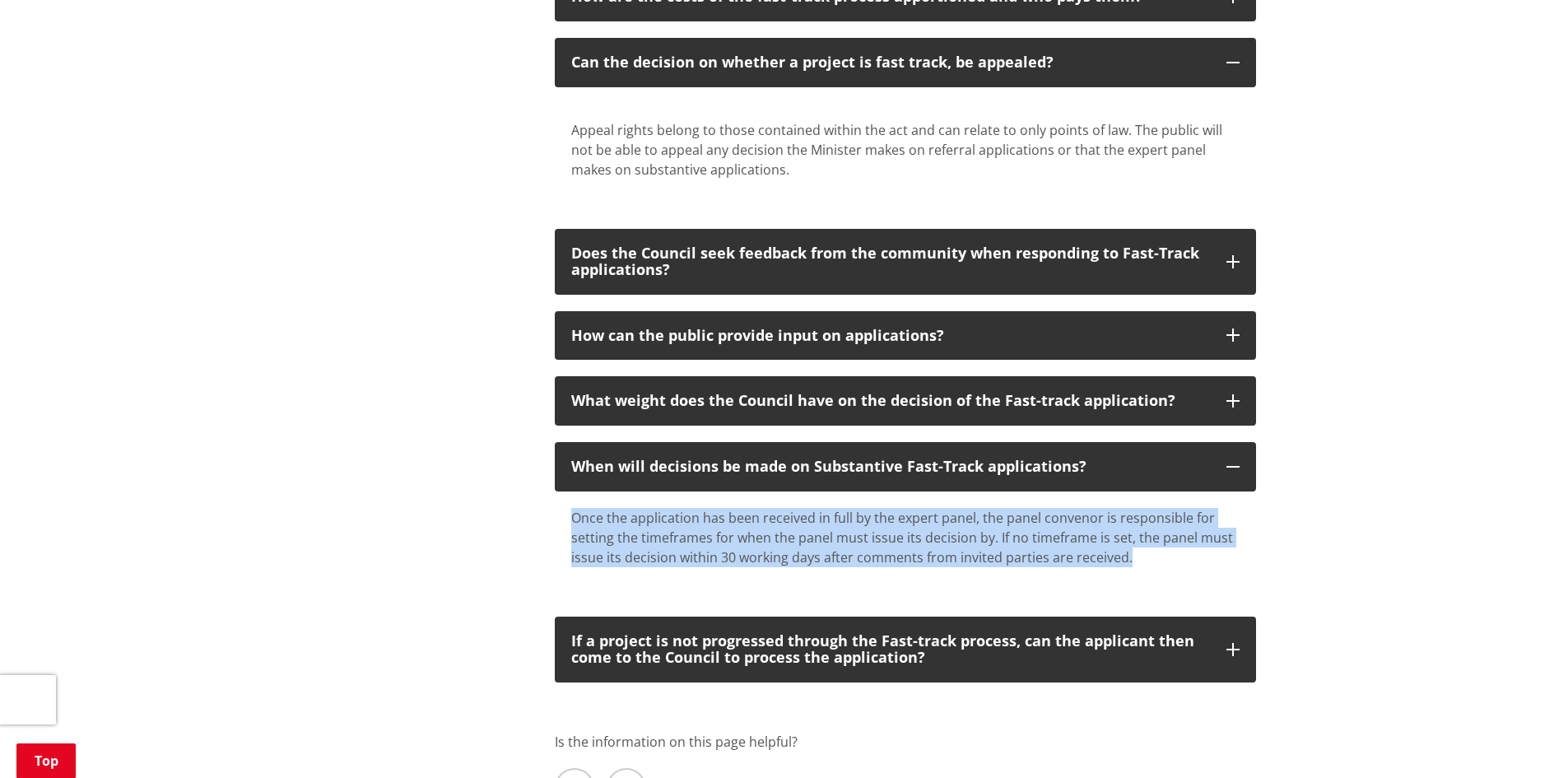
drag, startPoint x: 571, startPoint y: 516, endPoint x: 1128, endPoint y: 561, distance: 558.8
click at [1137, 558] on p "Once the application has been received in full by the expert panel, the panel c…" at bounding box center [905, 538] width 669 height 60
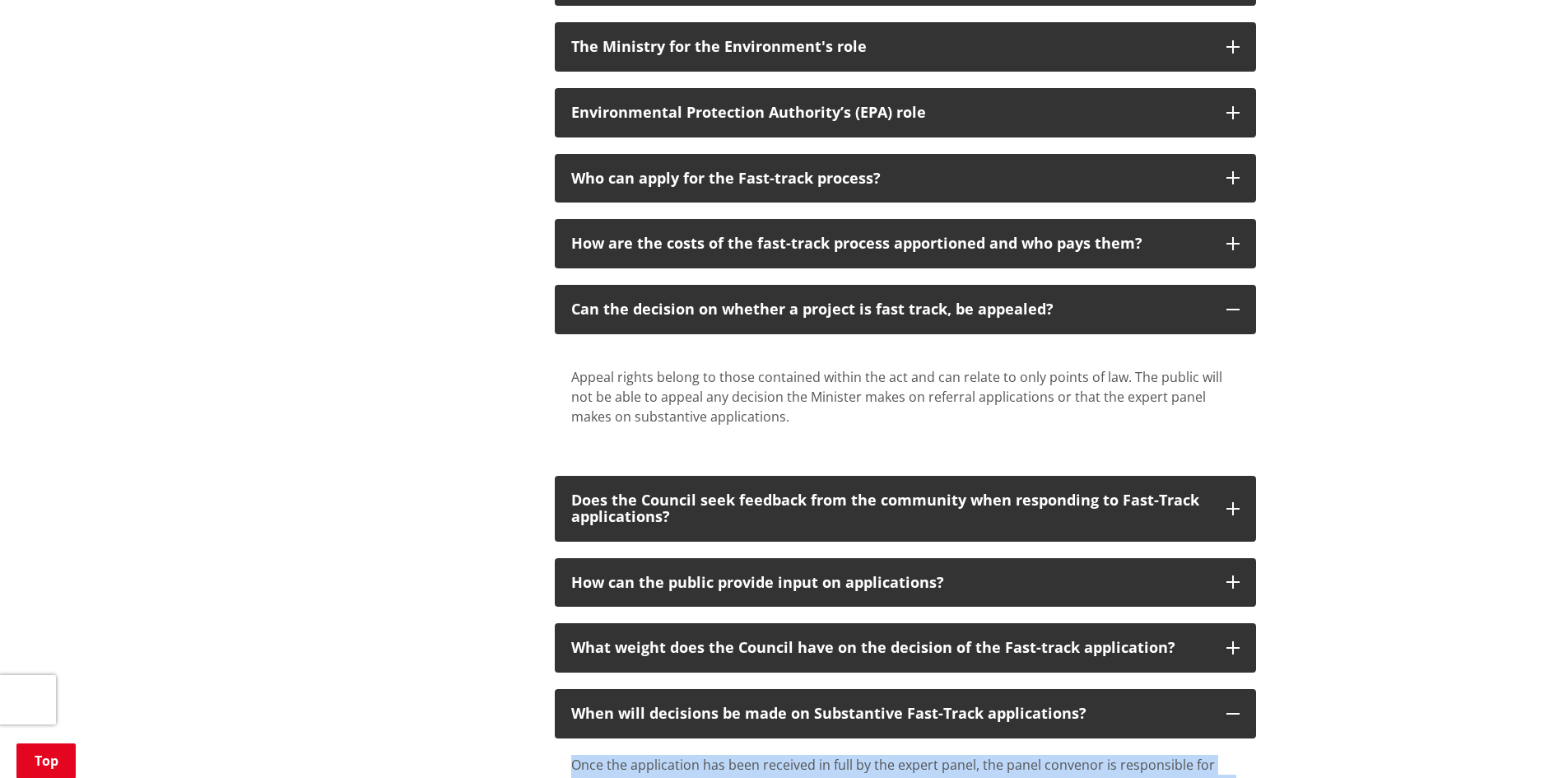
scroll to position [494, 0]
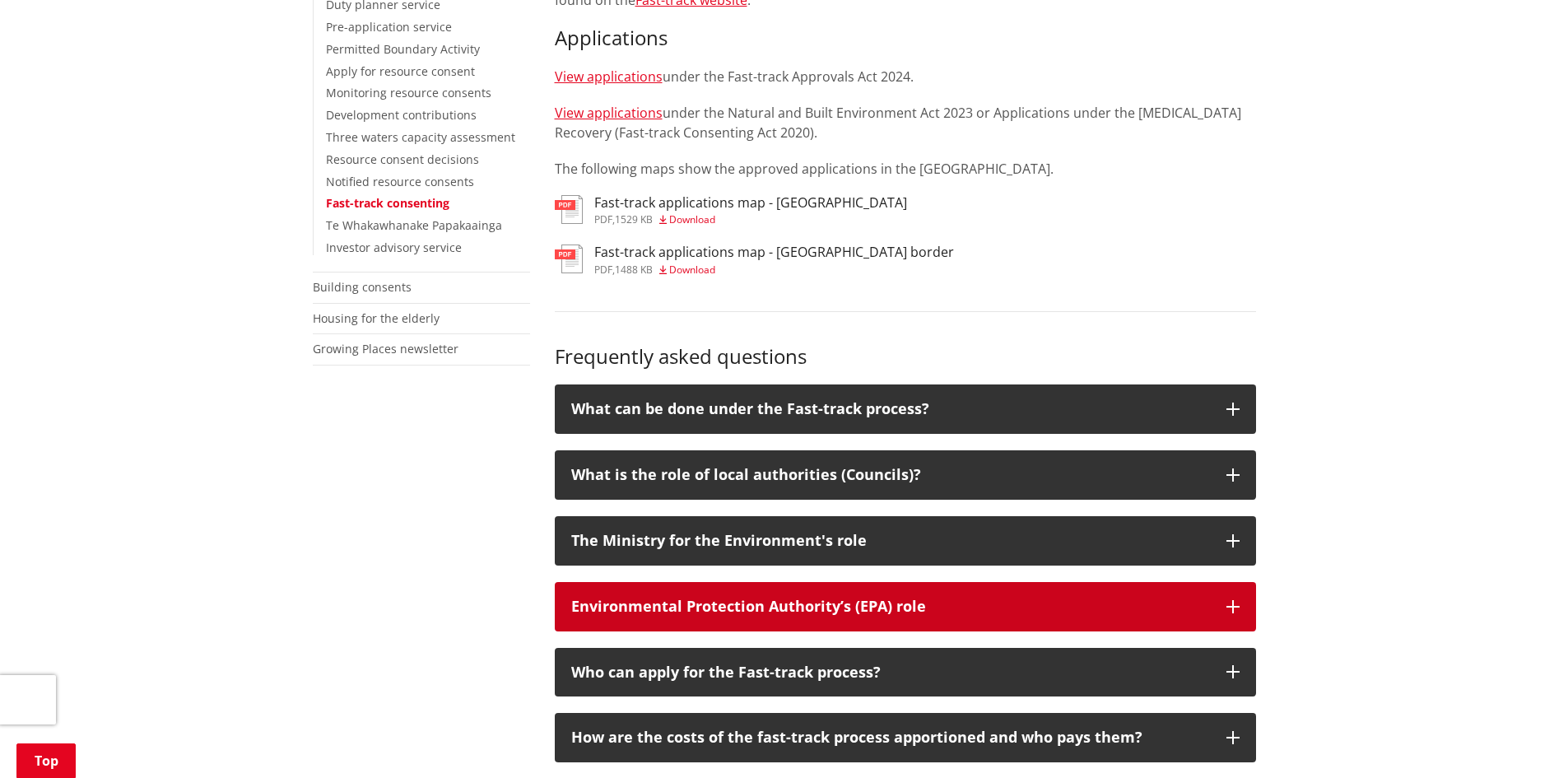
click at [1238, 602] on icon "button" at bounding box center [1232, 606] width 13 height 13
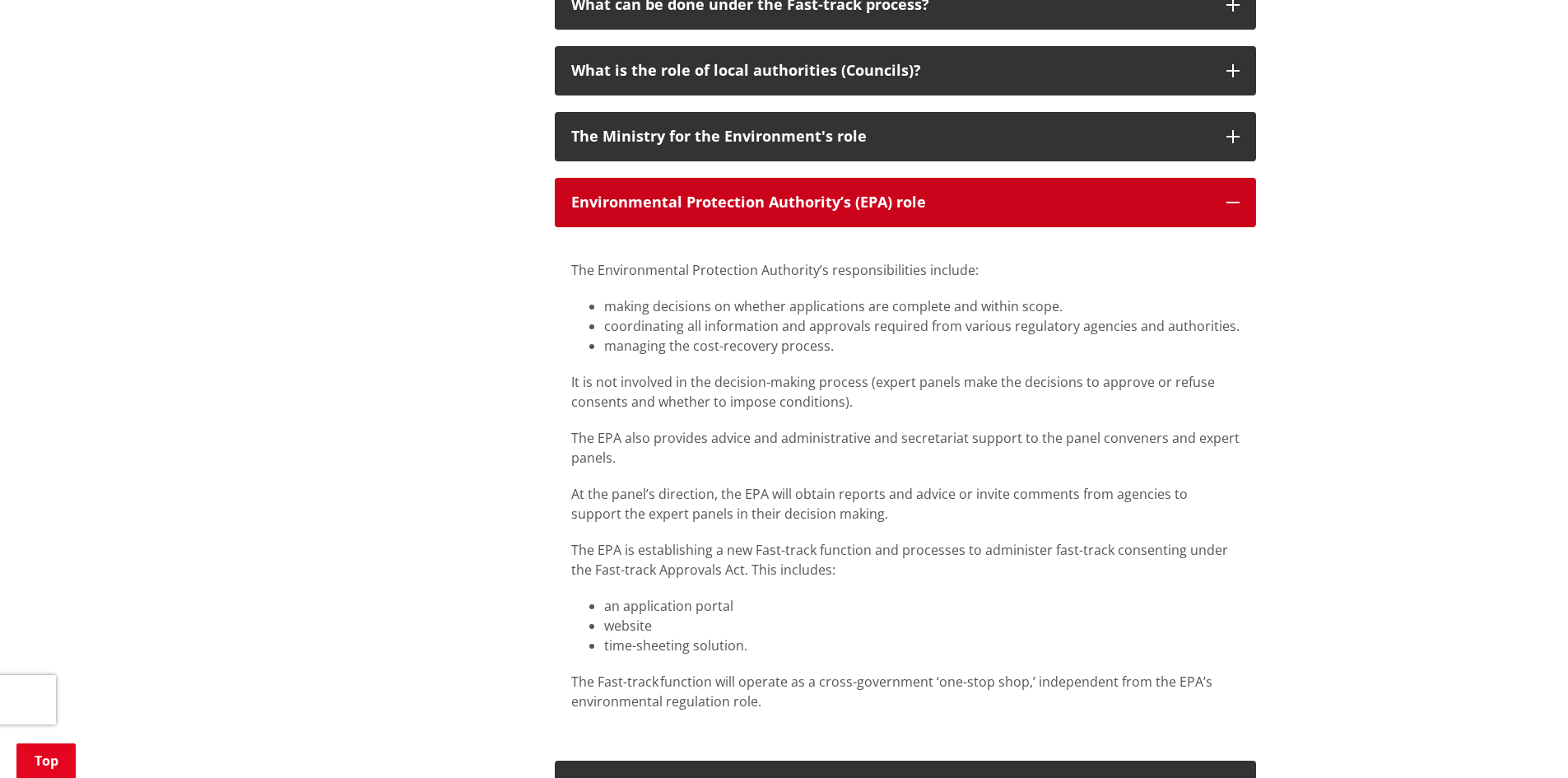
scroll to position [906, 0]
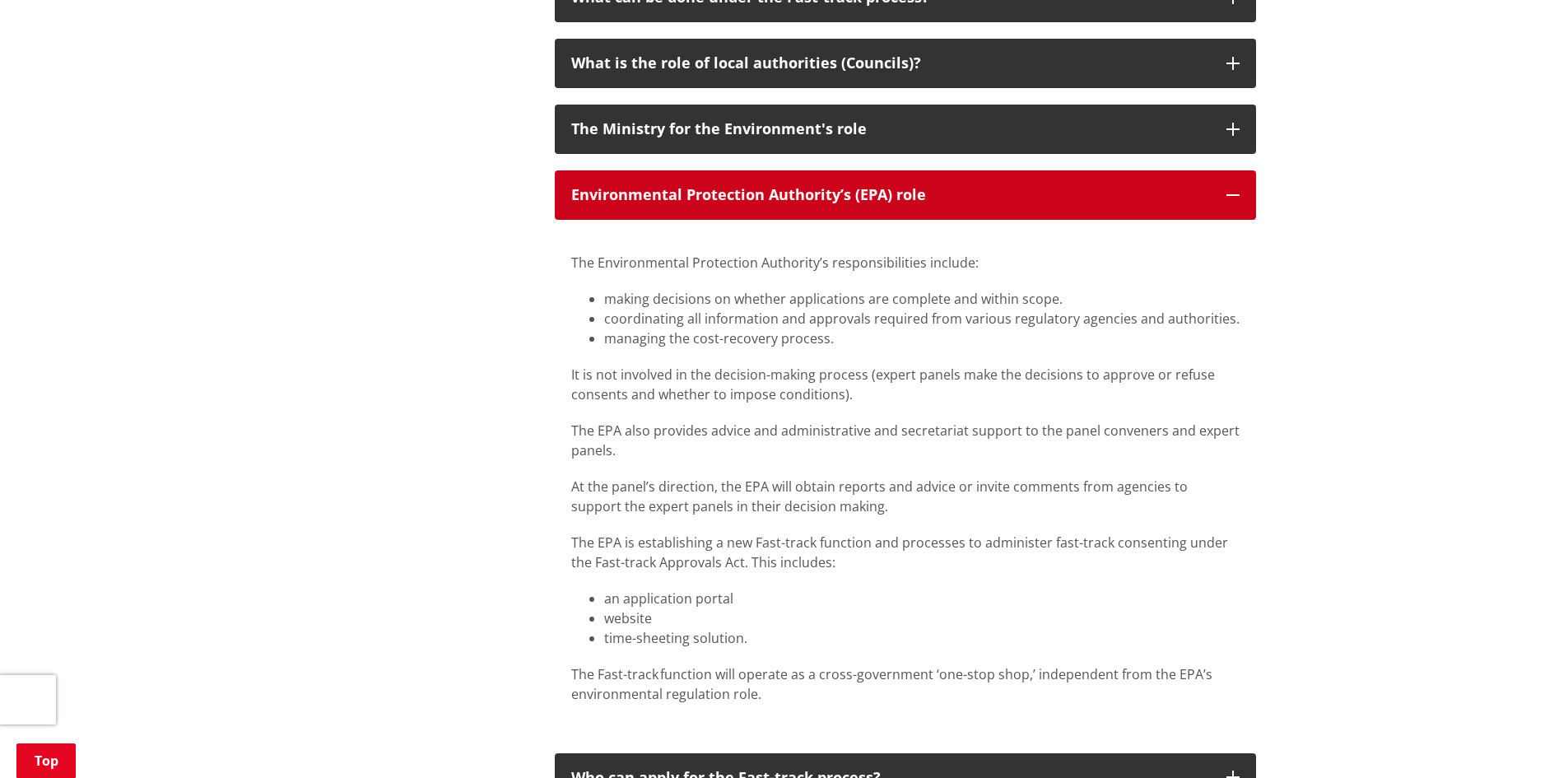
click at [1231, 184] on button "Environmental Protection Authority’s (EPA) role" at bounding box center [905, 195] width 701 height 49
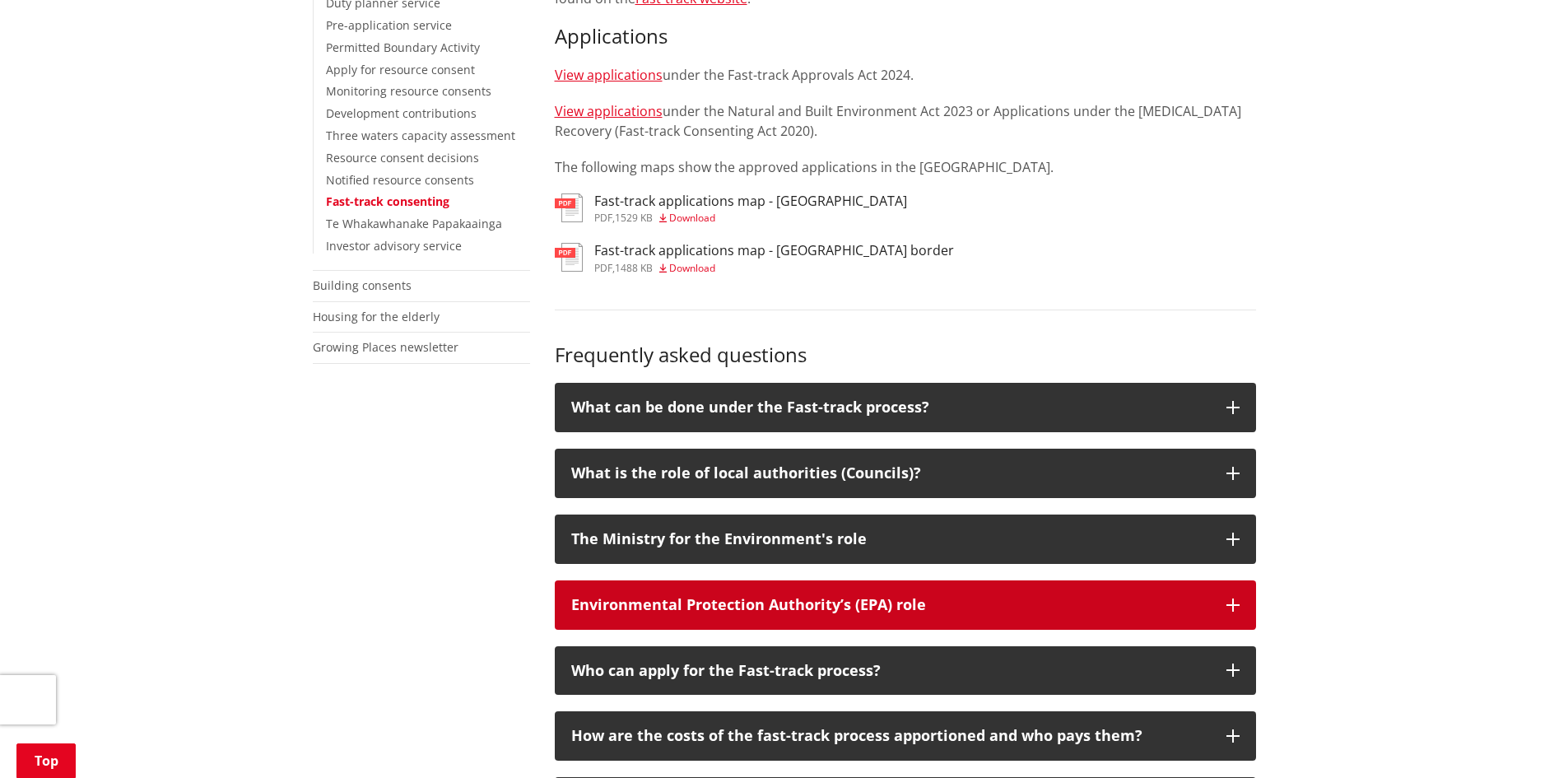
scroll to position [494, 0]
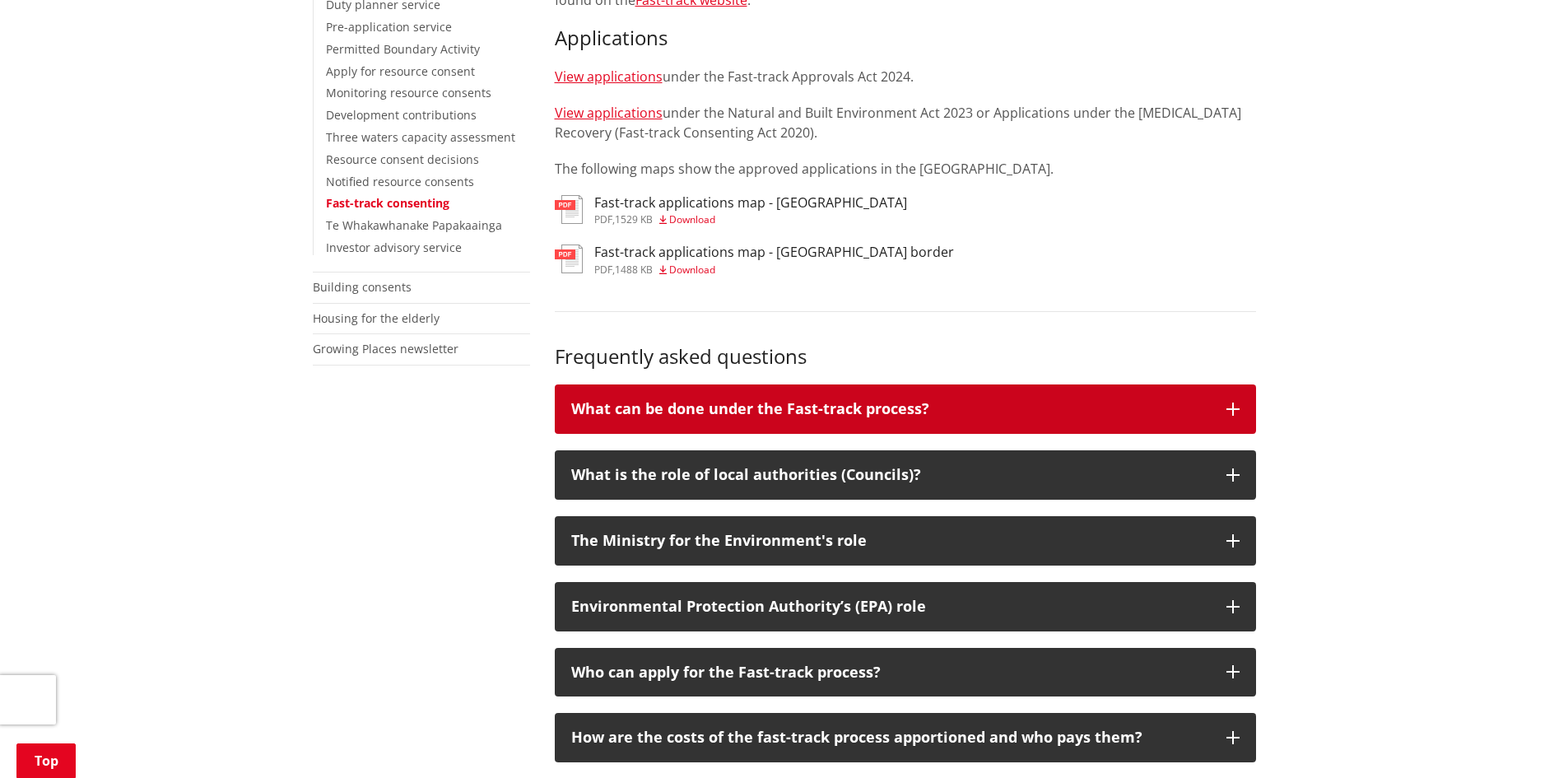
click at [1227, 413] on icon "button" at bounding box center [1232, 409] width 13 height 13
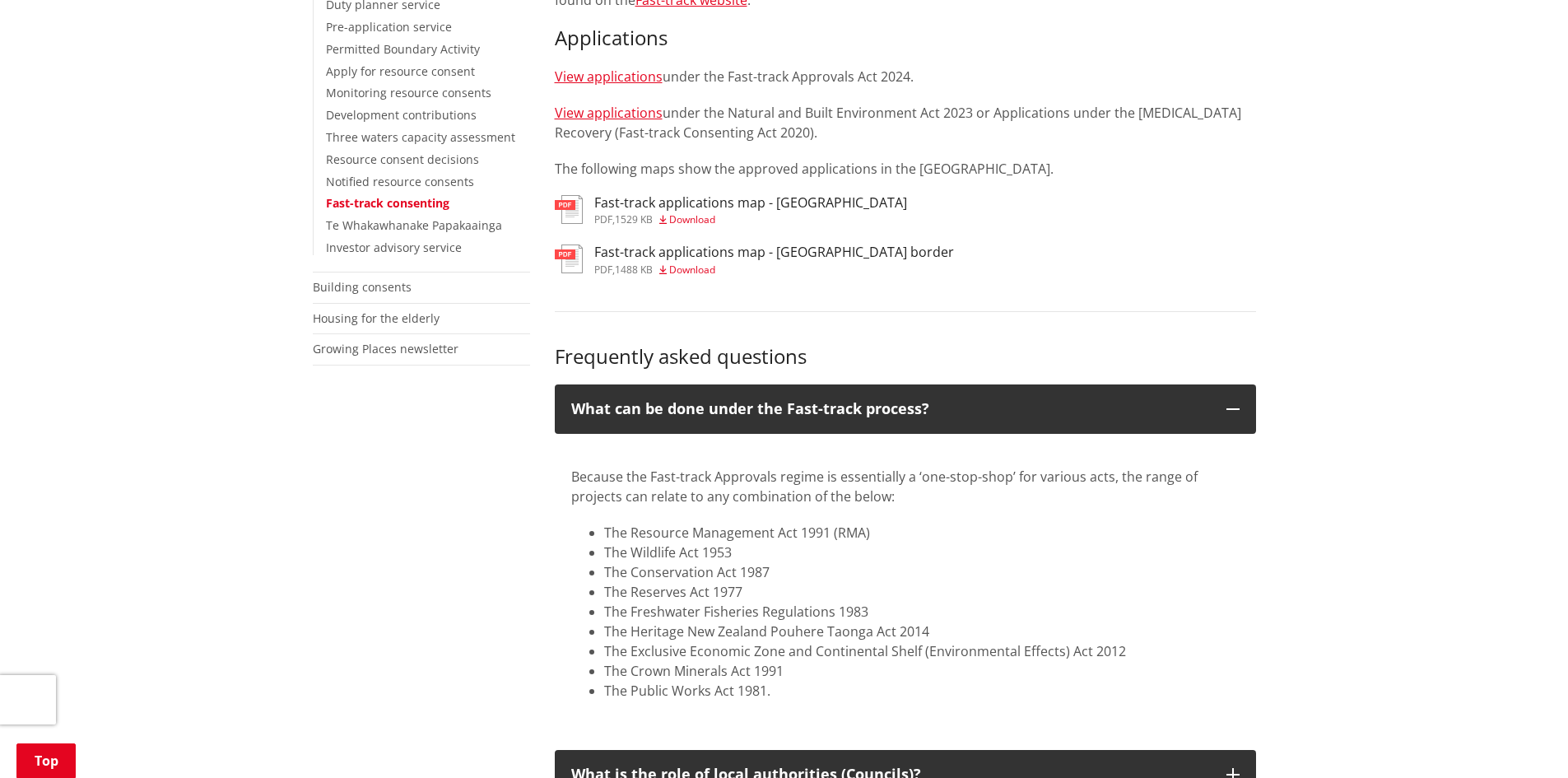
click at [642, 560] on li "The Wildlife Act 1953" at bounding box center [922, 552] width 635 height 20
drag, startPoint x: 607, startPoint y: 528, endPoint x: 803, endPoint y: 693, distance: 256.2
click at [803, 693] on ul "The Resource Management Act 1991 (RMA)  The Wildlife Act 1953  The Conservation…" at bounding box center [905, 612] width 669 height 178
click at [691, 587] on li "The Reserves Act 1977" at bounding box center [922, 591] width 635 height 20
drag, startPoint x: 607, startPoint y: 533, endPoint x: 767, endPoint y: 681, distance: 218.0
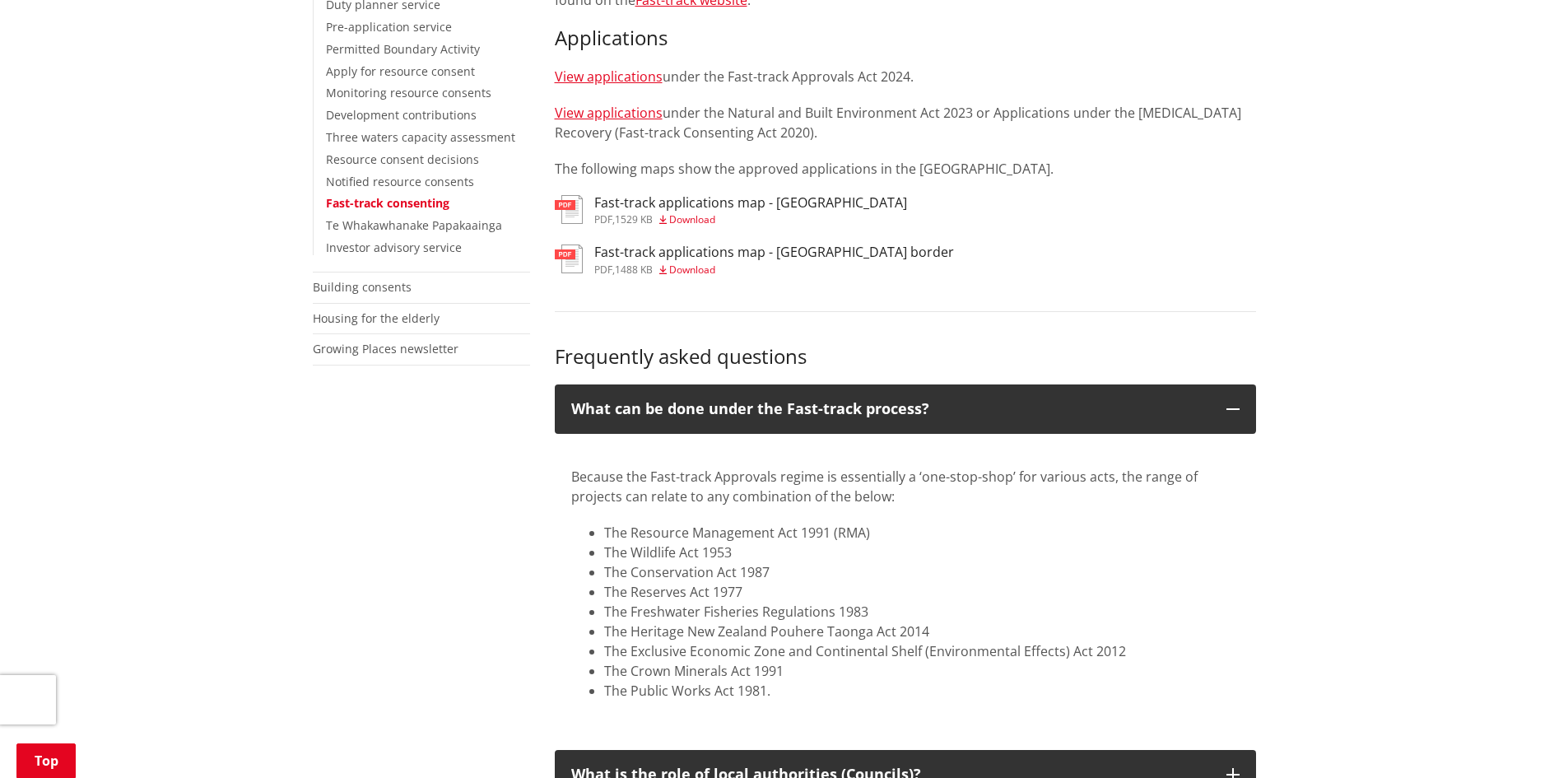
click at [767, 683] on ul "The Resource Management Act 1991 (RMA)  The Wildlife Act 1953  The Conservation…" at bounding box center [905, 612] width 669 height 178
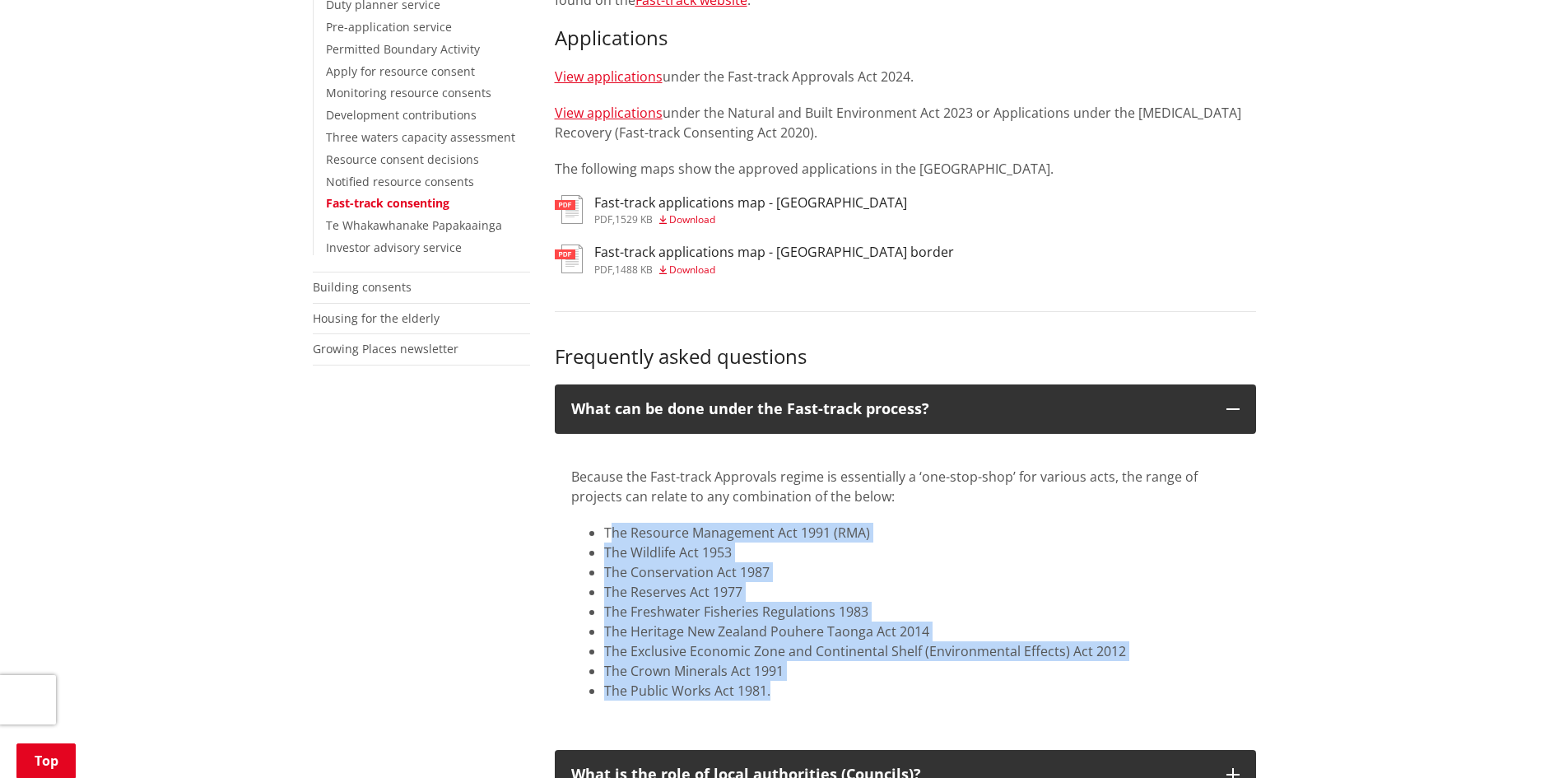
click at [767, 681] on li "The Public Works Act 1981." at bounding box center [922, 690] width 635 height 20
drag, startPoint x: 767, startPoint y: 681, endPoint x: 604, endPoint y: 514, distance: 233.4
click at [601, 515] on div "Because the Fast-track Approvals regime is essentially a ‘one-stop-shop’ for va…" at bounding box center [905, 584] width 669 height 233
copy ul "The Resource Management Act 1991 (RMA)  The Wildlife Act 1953  The Conservation…"
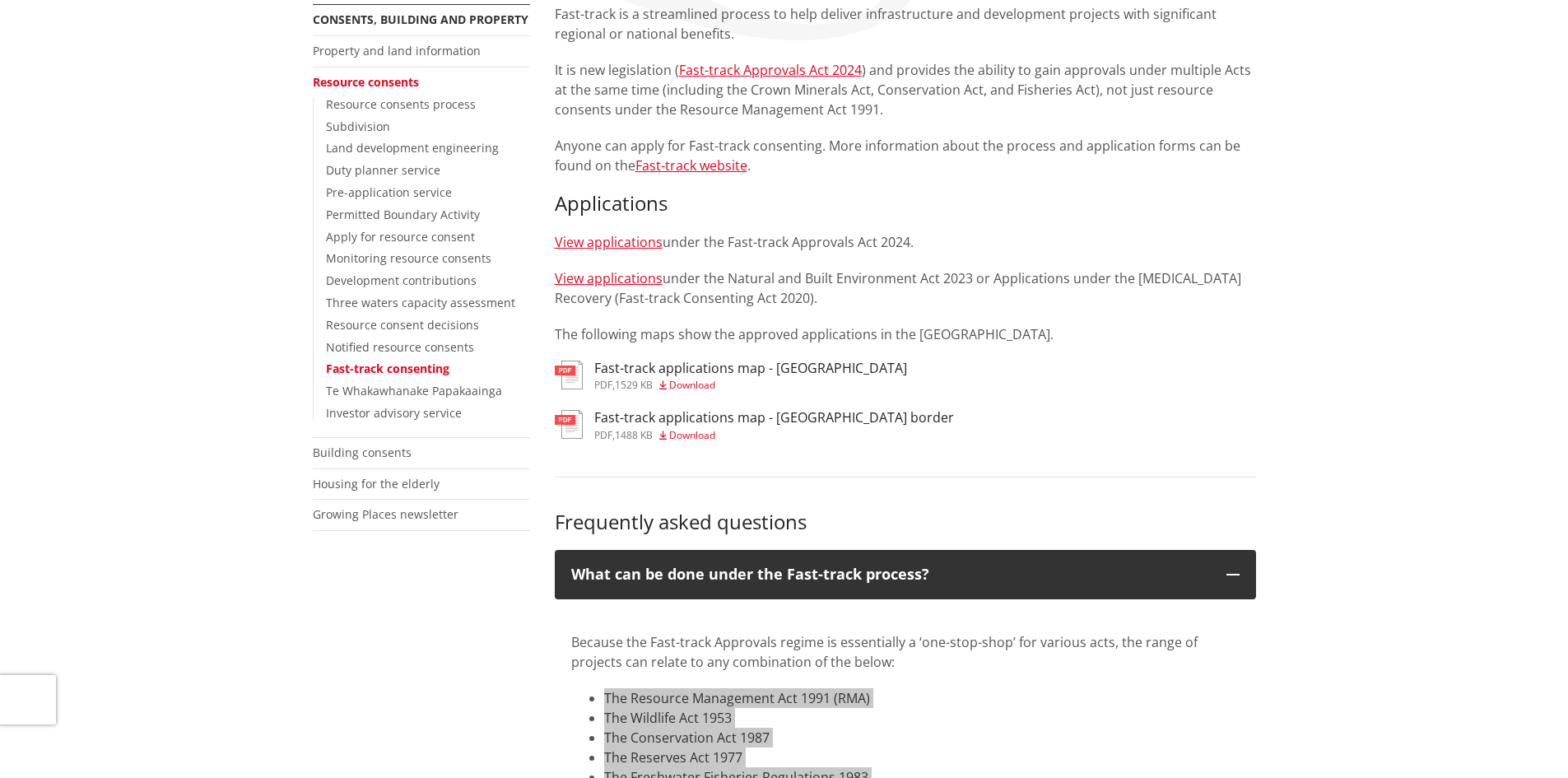
scroll to position [0, 0]
